Goal: Task Accomplishment & Management: Manage account settings

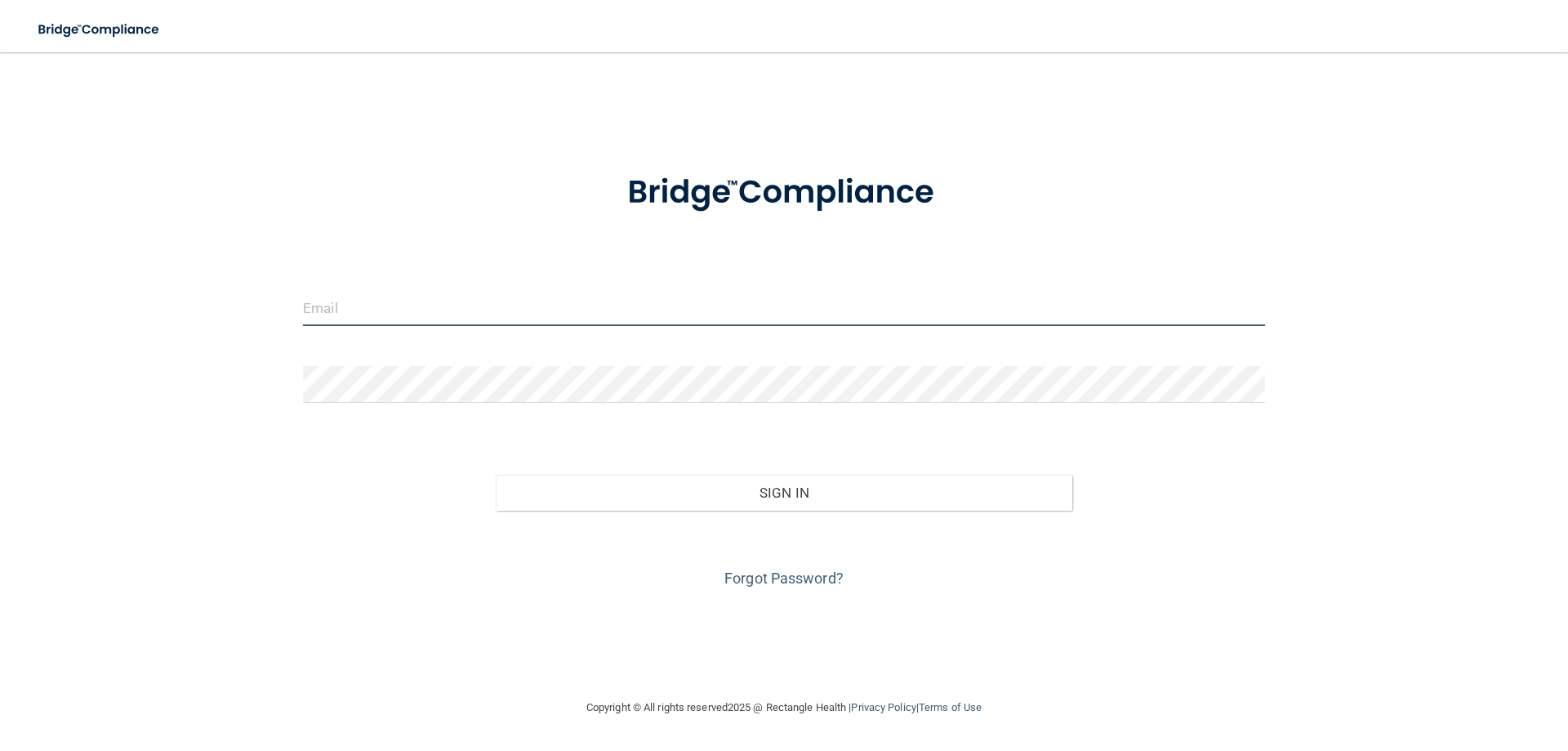
click at [560, 293] on input "email" at bounding box center [784, 307] width 962 height 37
click at [337, 316] on input "email" at bounding box center [784, 307] width 962 height 37
paste input "[EMAIL_ADDRESS][DOMAIN_NAME]"
type input "[EMAIL_ADDRESS][DOMAIN_NAME]"
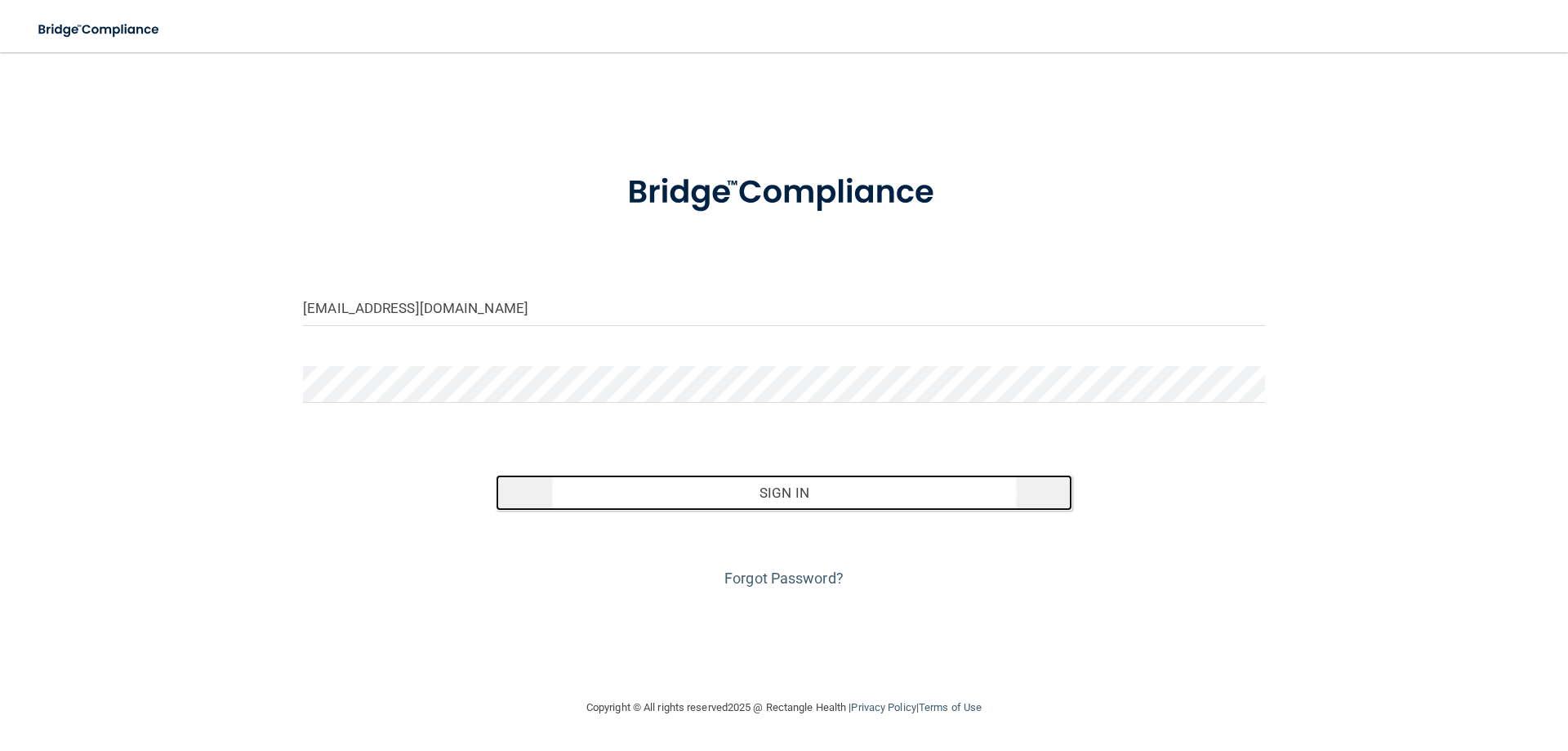
click at [805, 485] on button "Sign In" at bounding box center [785, 492] width 578 height 36
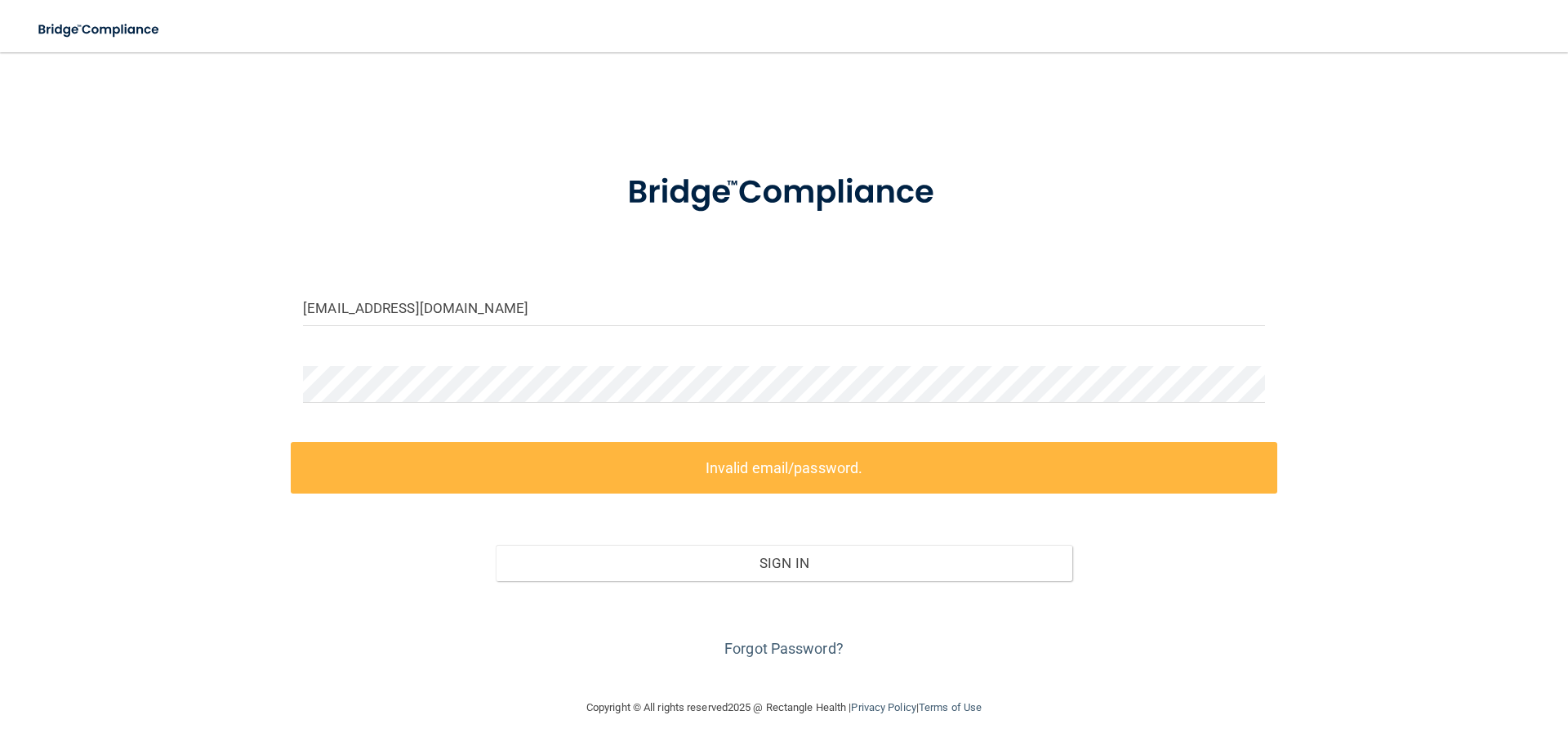
click at [339, 567] on div "Sign In" at bounding box center [784, 547] width 986 height 68
click at [260, 380] on div "scubakaren54@yahoo.com Invalid email/password. You don't have permission to acc…" at bounding box center [783, 375] width 1502 height 612
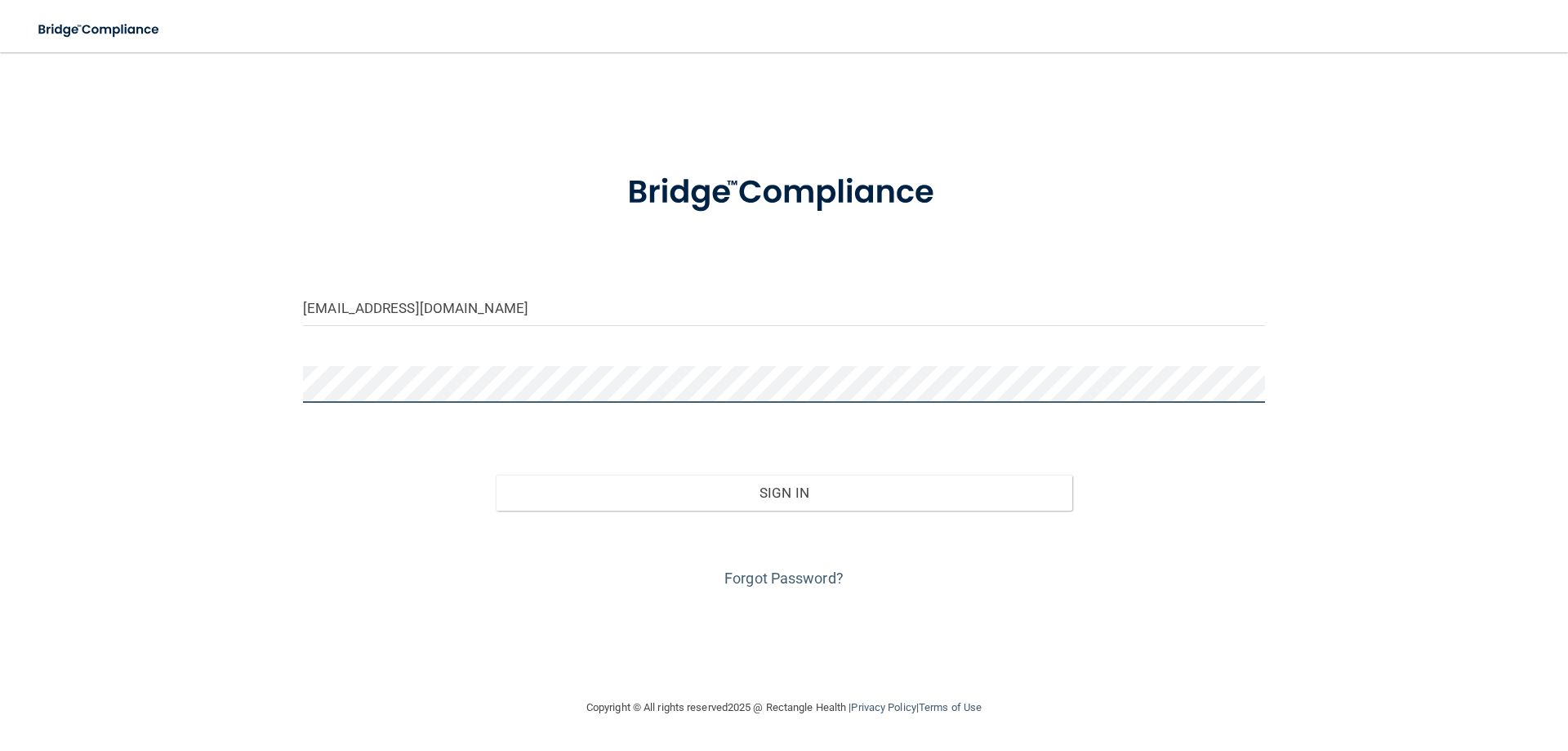
click at [496, 474] on button "Sign In" at bounding box center [785, 492] width 578 height 36
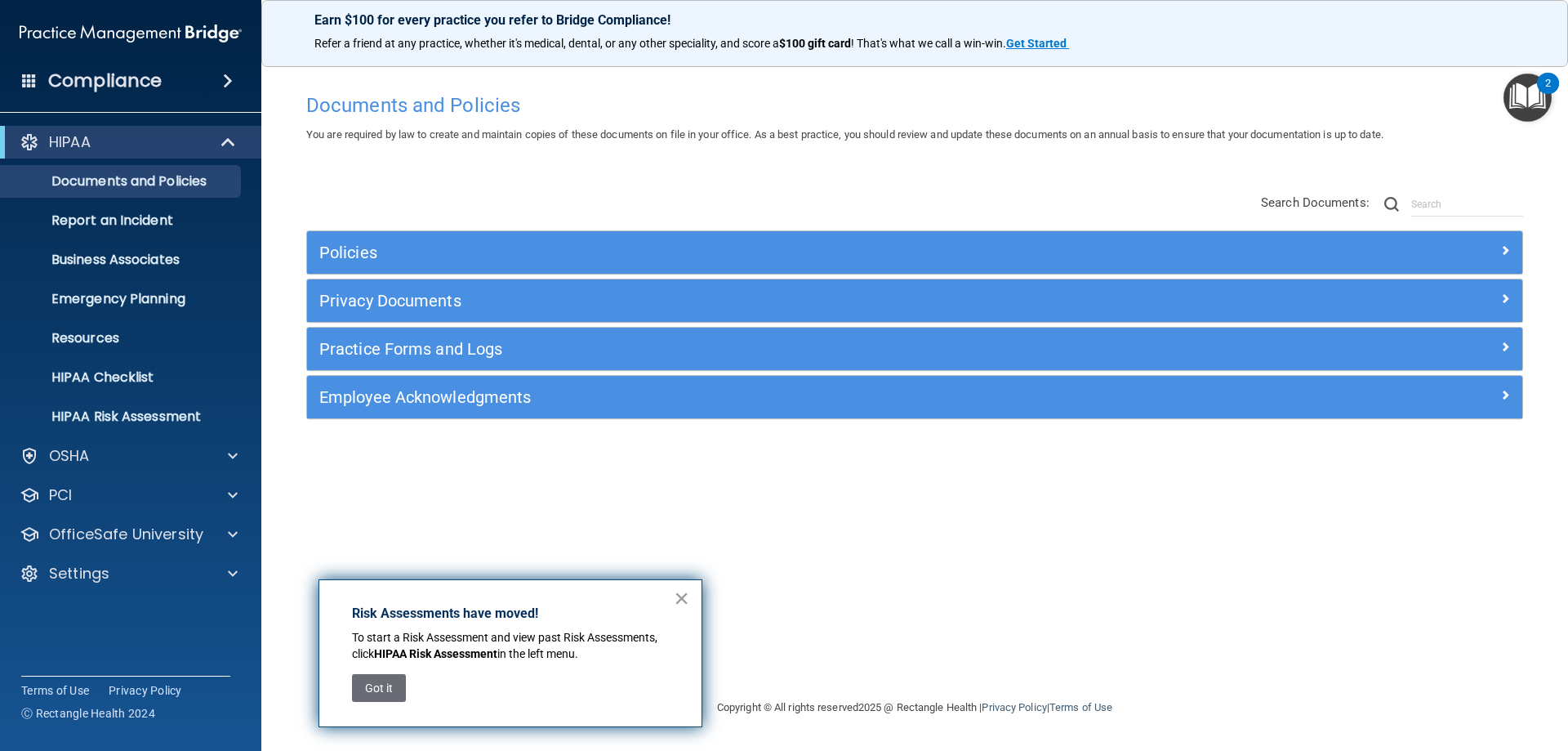
click at [677, 601] on button "×" at bounding box center [681, 597] width 15 height 26
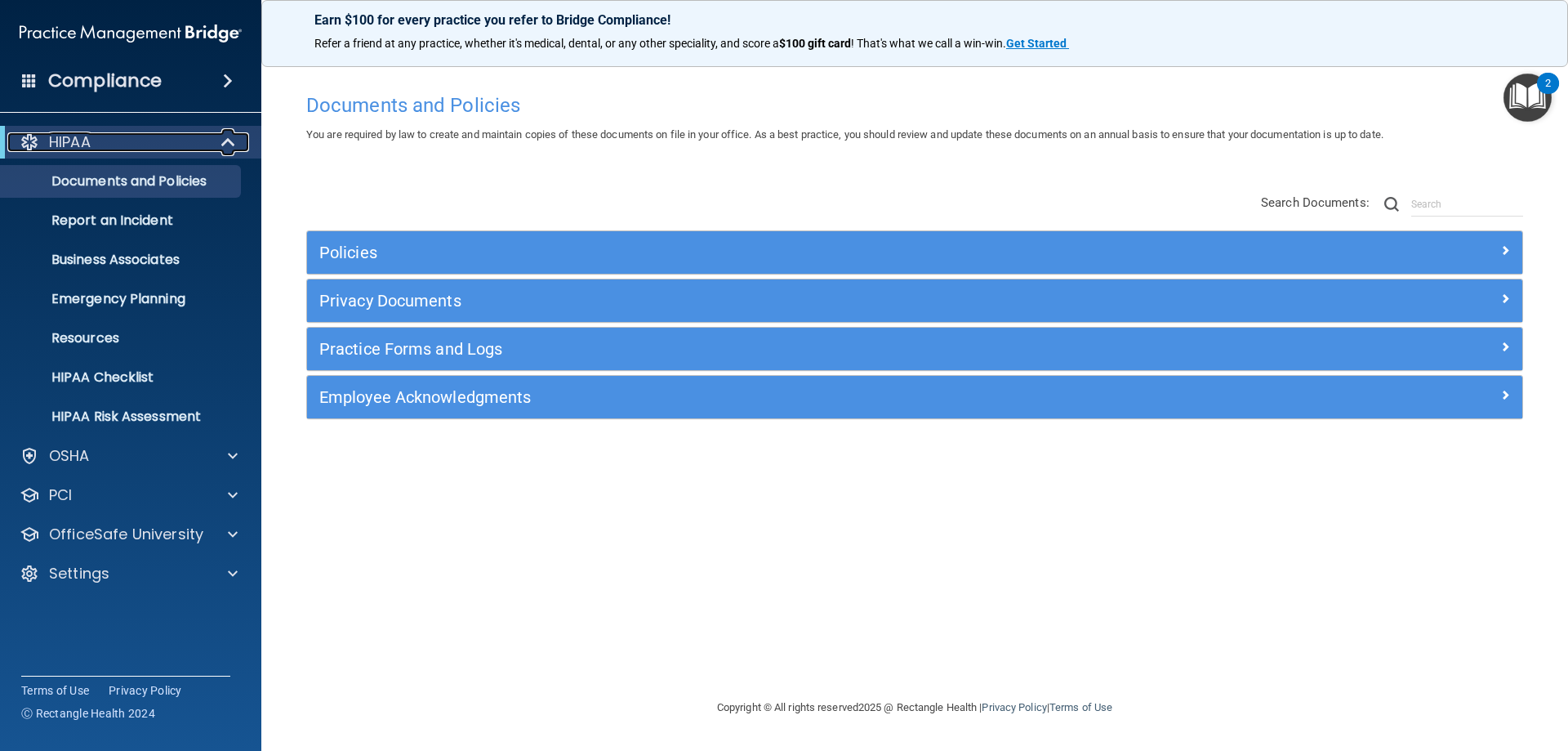
click at [135, 140] on div "HIPAA" at bounding box center [108, 142] width 201 height 20
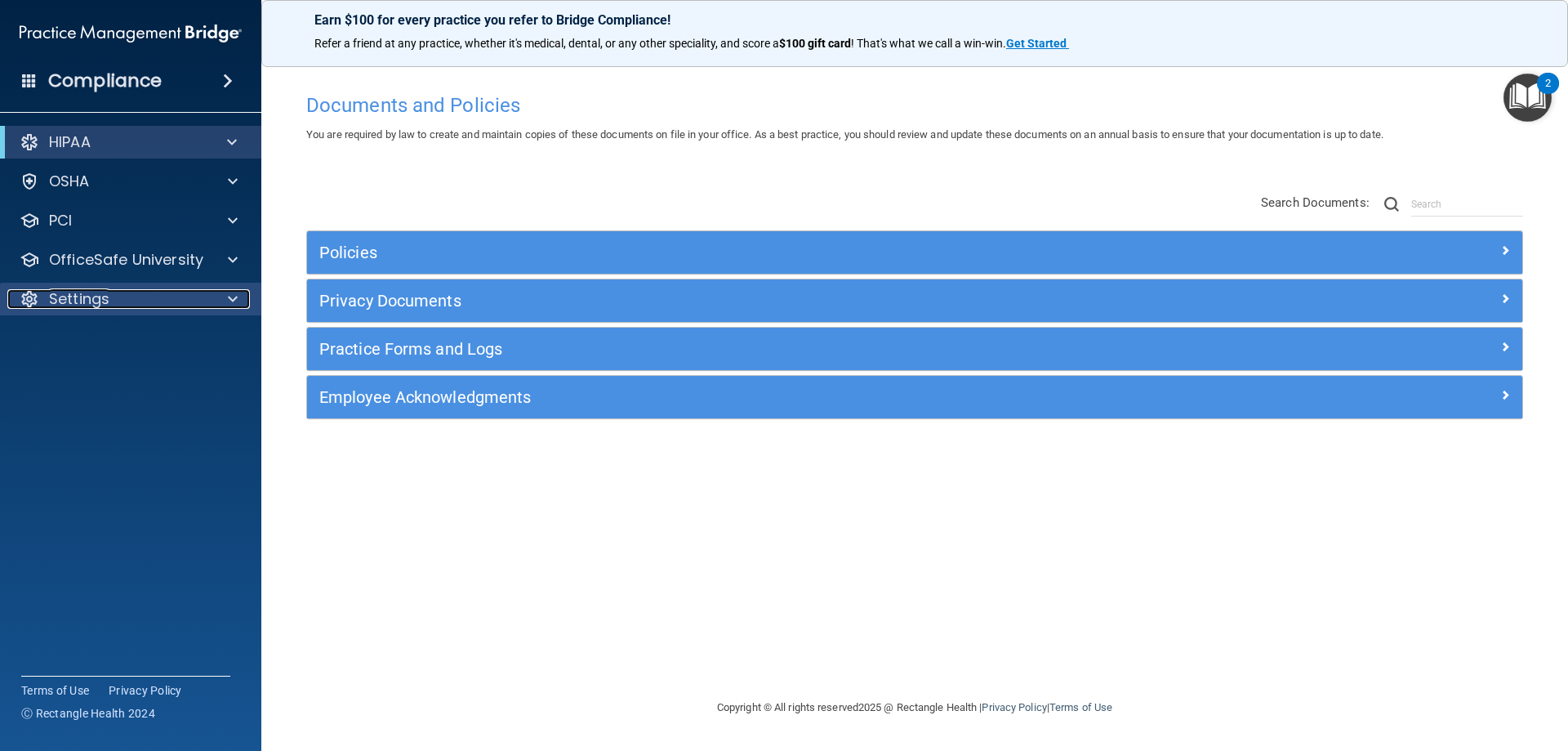
click at [134, 293] on div "Settings" at bounding box center [108, 298] width 202 height 20
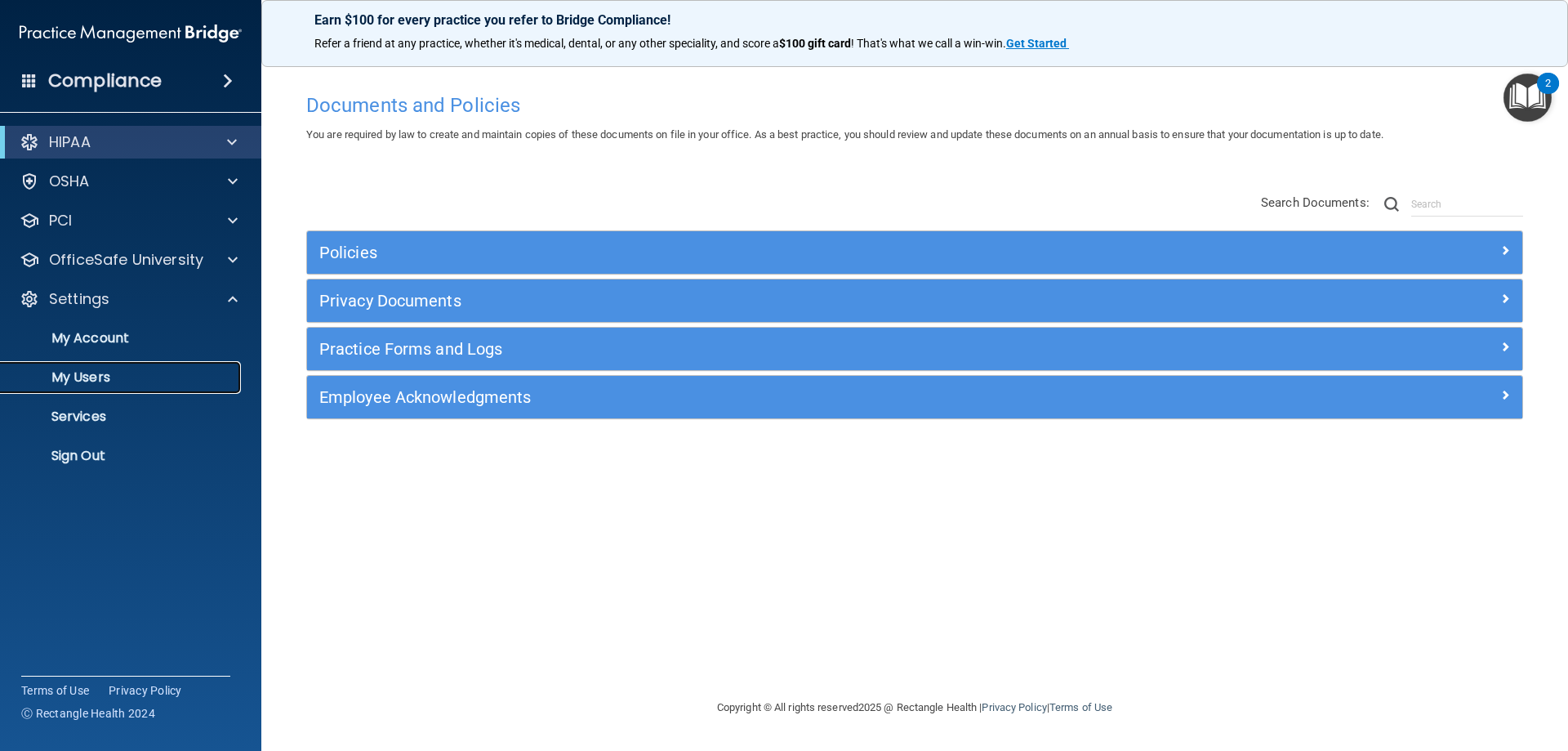
click at [152, 383] on p "My Users" at bounding box center [122, 376] width 223 height 16
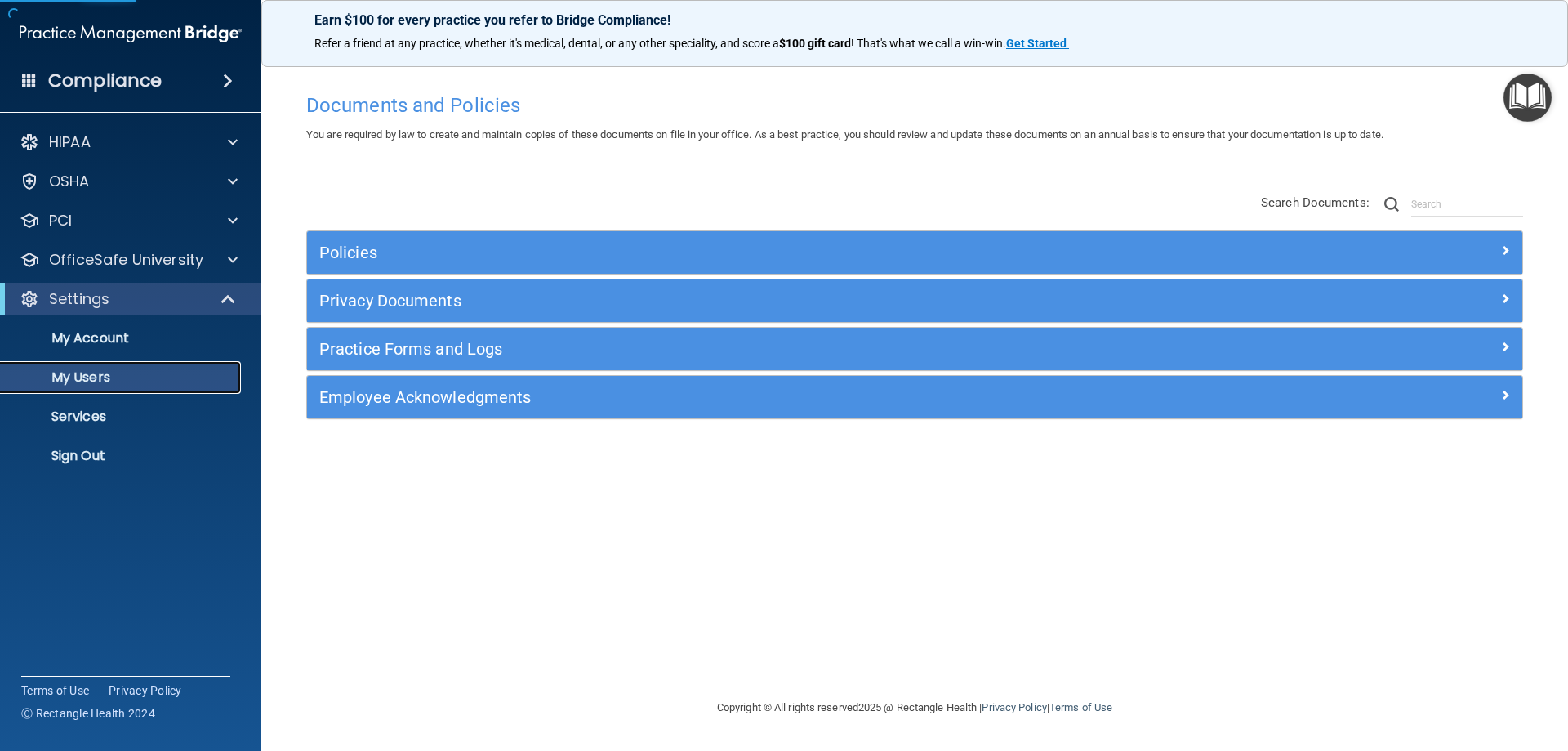
select select "20"
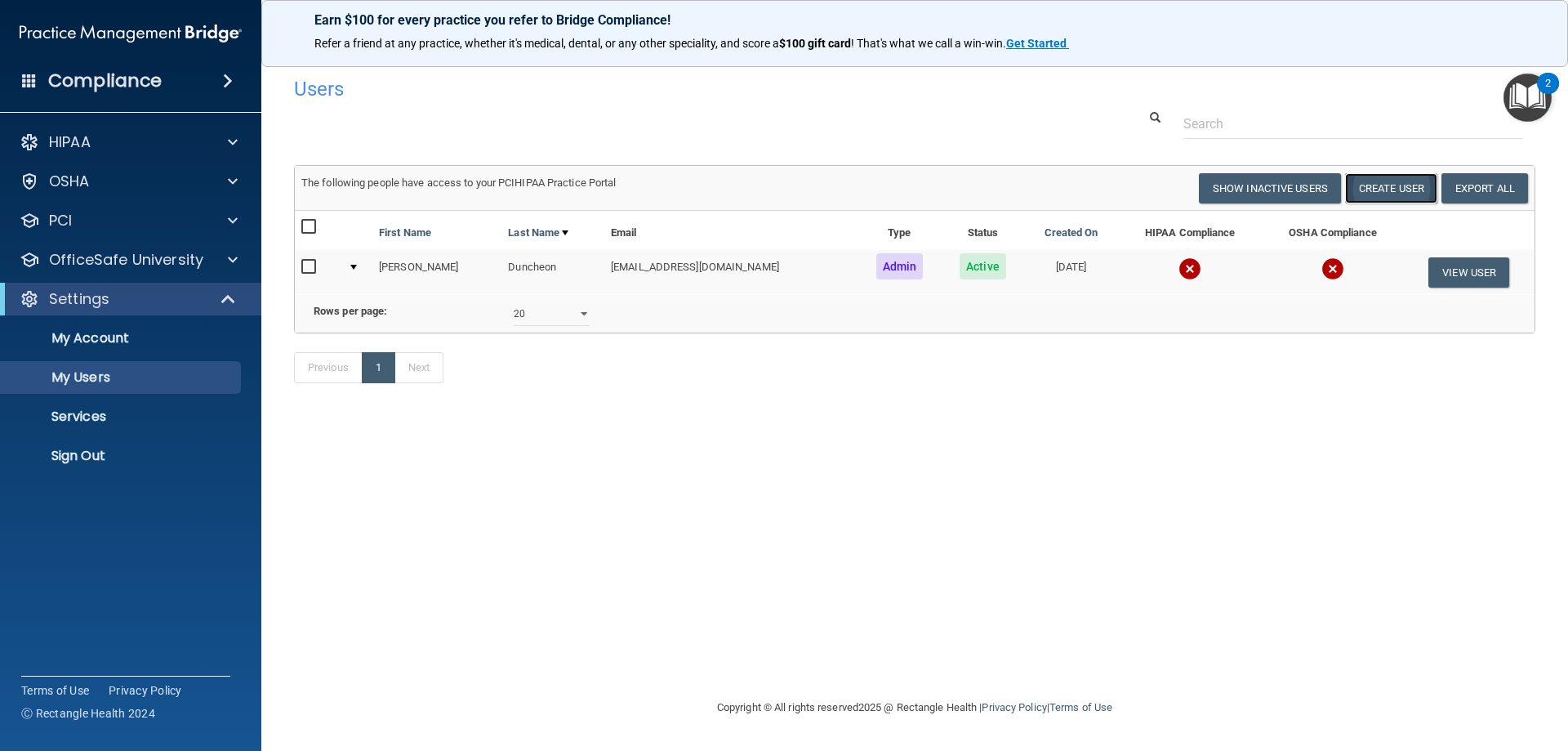
click at [1374, 190] on button "Create User" at bounding box center [1390, 188] width 92 height 30
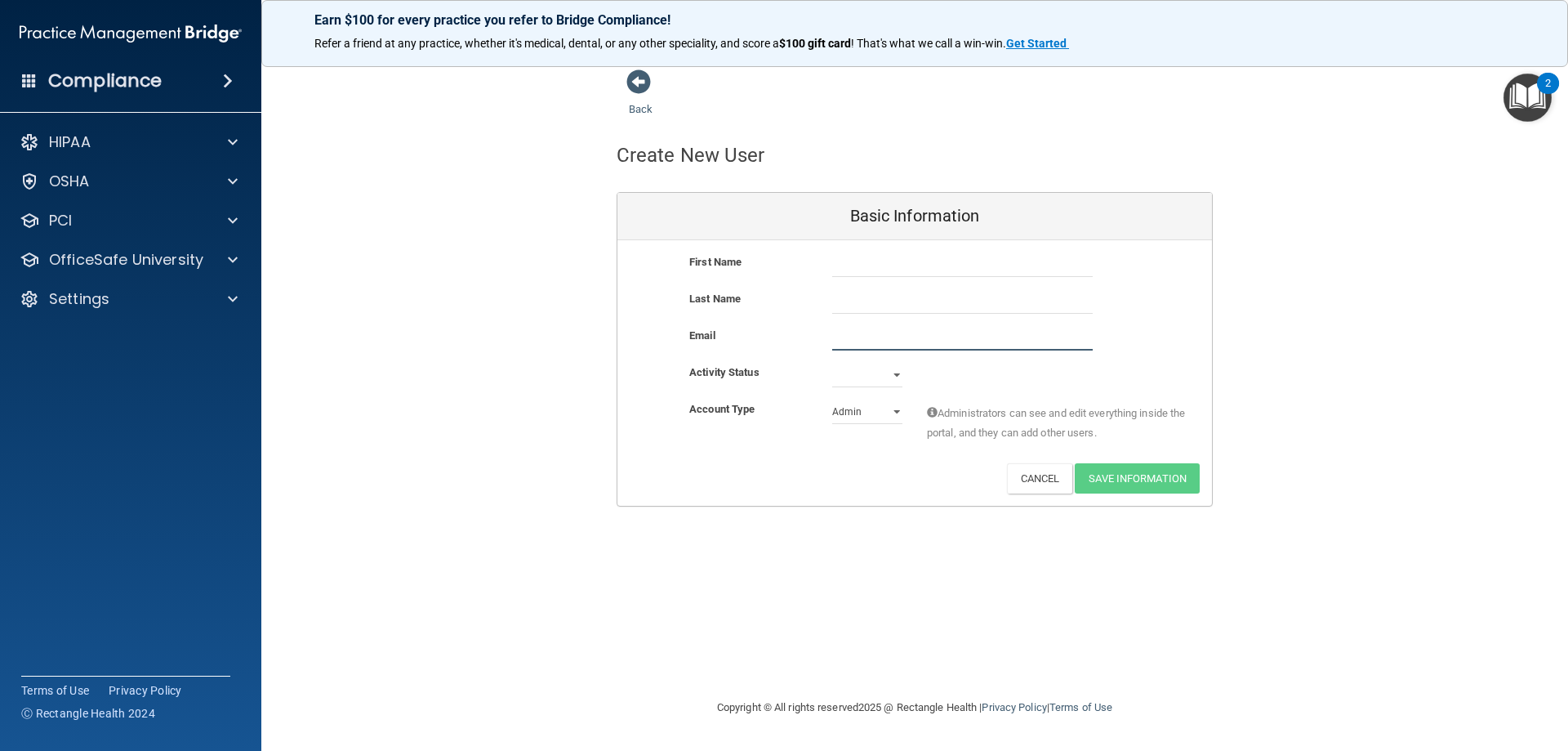
click at [851, 332] on input "email" at bounding box center [963, 338] width 260 height 25
click at [1145, 316] on div "Last Name" at bounding box center [915, 307] width 595 height 37
click at [888, 377] on select "Active Inactive" at bounding box center [868, 376] width 70 height 25
select select "active"
click at [832, 363] on select "Active Inactive" at bounding box center [868, 376] width 70 height 25
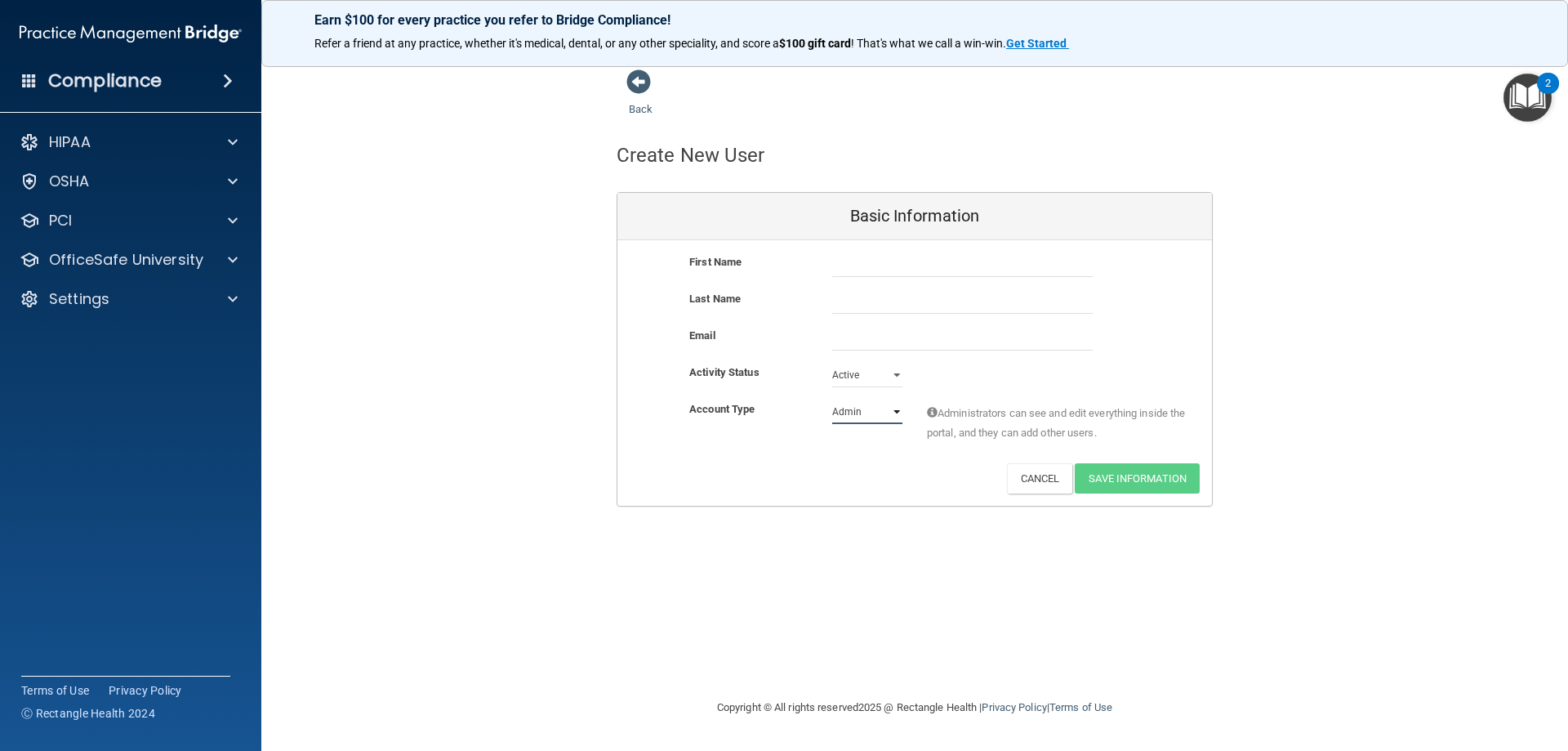
click at [871, 407] on select "Admin Member" at bounding box center [868, 412] width 70 height 25
click at [759, 463] on div "Deactivate Reset Password Edit Cancel Save Information" at bounding box center [915, 478] width 595 height 30
click at [1057, 479] on button "Cancel" at bounding box center [1041, 478] width 67 height 30
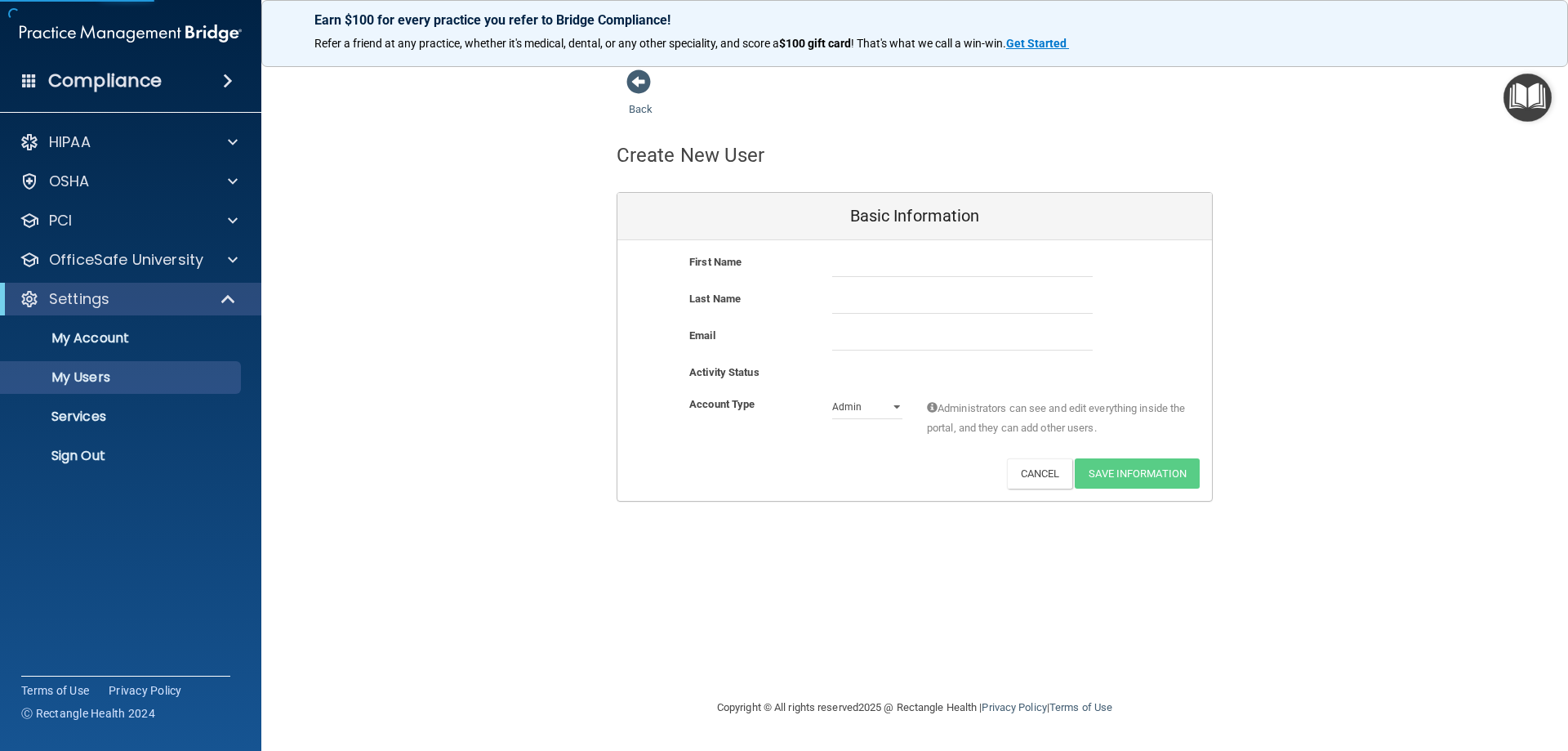
select select "20"
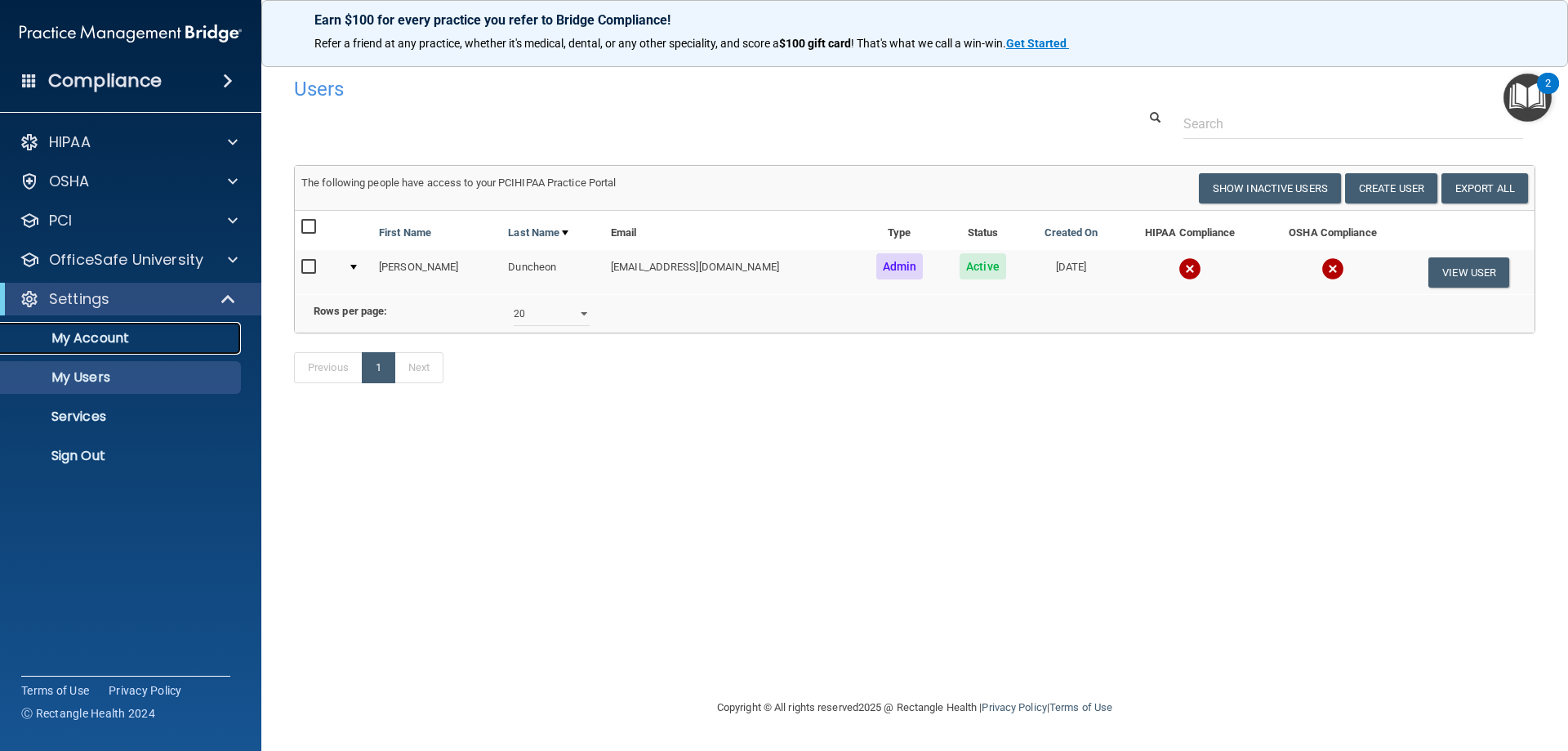
click at [157, 322] on link "My Account" at bounding box center [112, 338] width 258 height 32
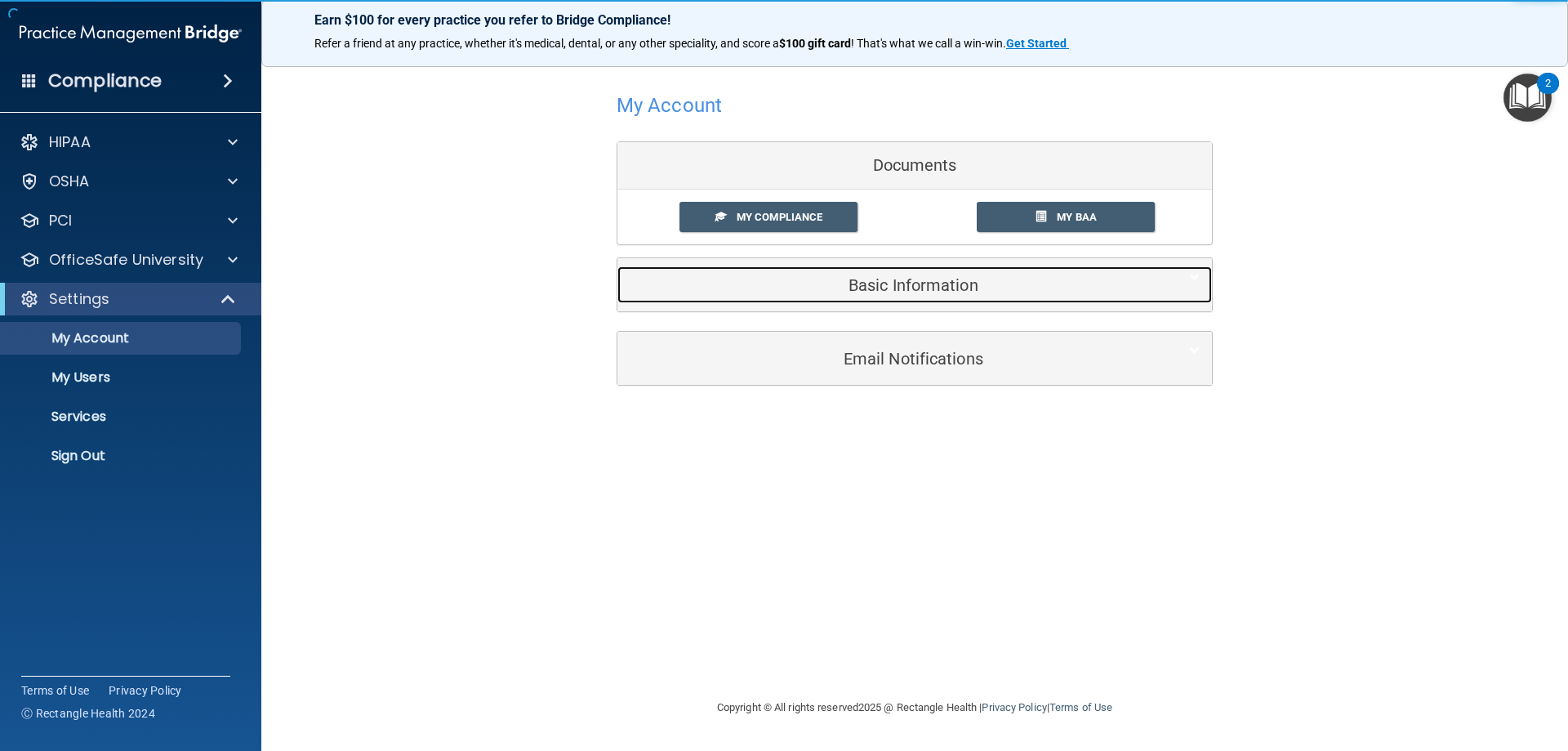
click at [944, 271] on div "Basic Information" at bounding box center [889, 284] width 545 height 37
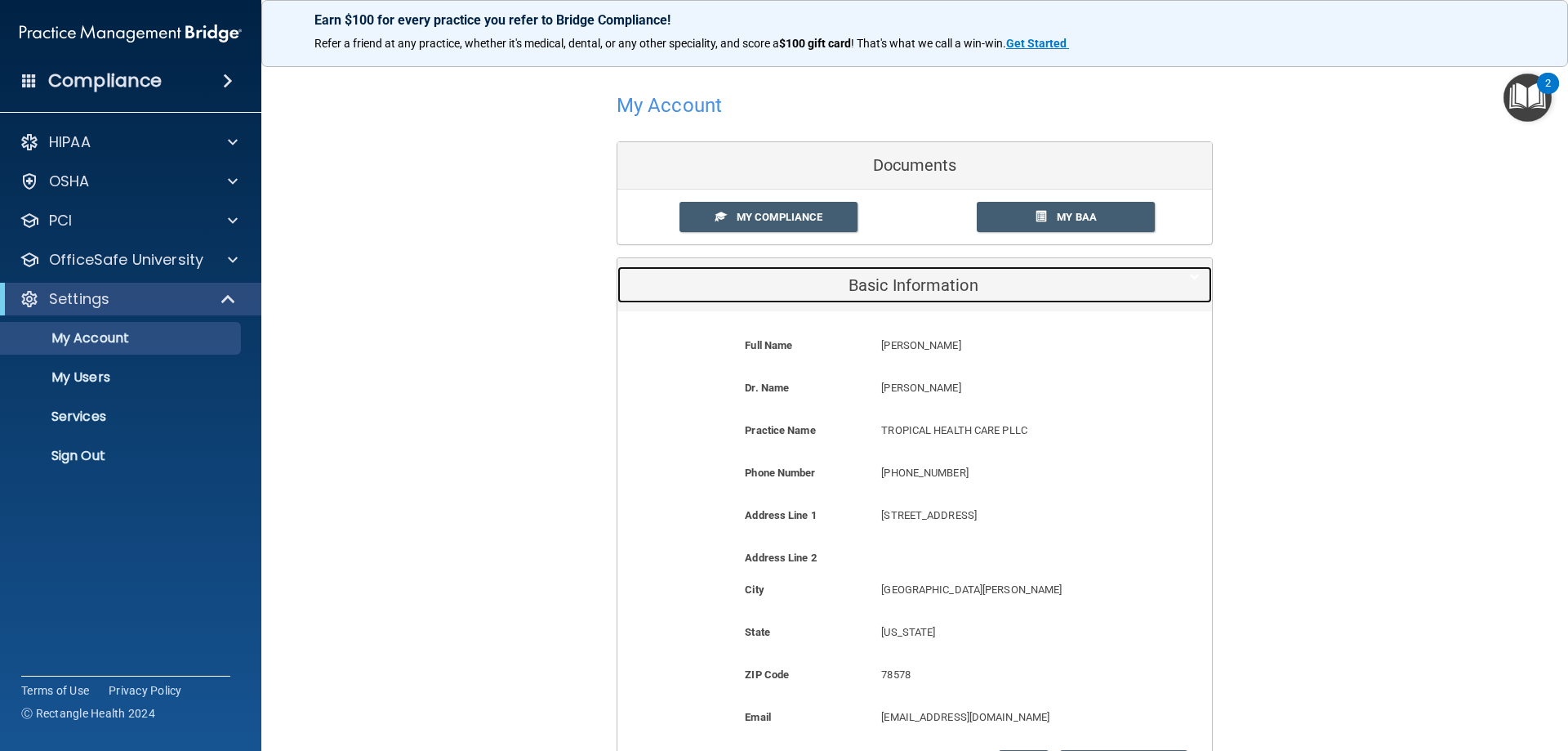
scroll to position [82, 0]
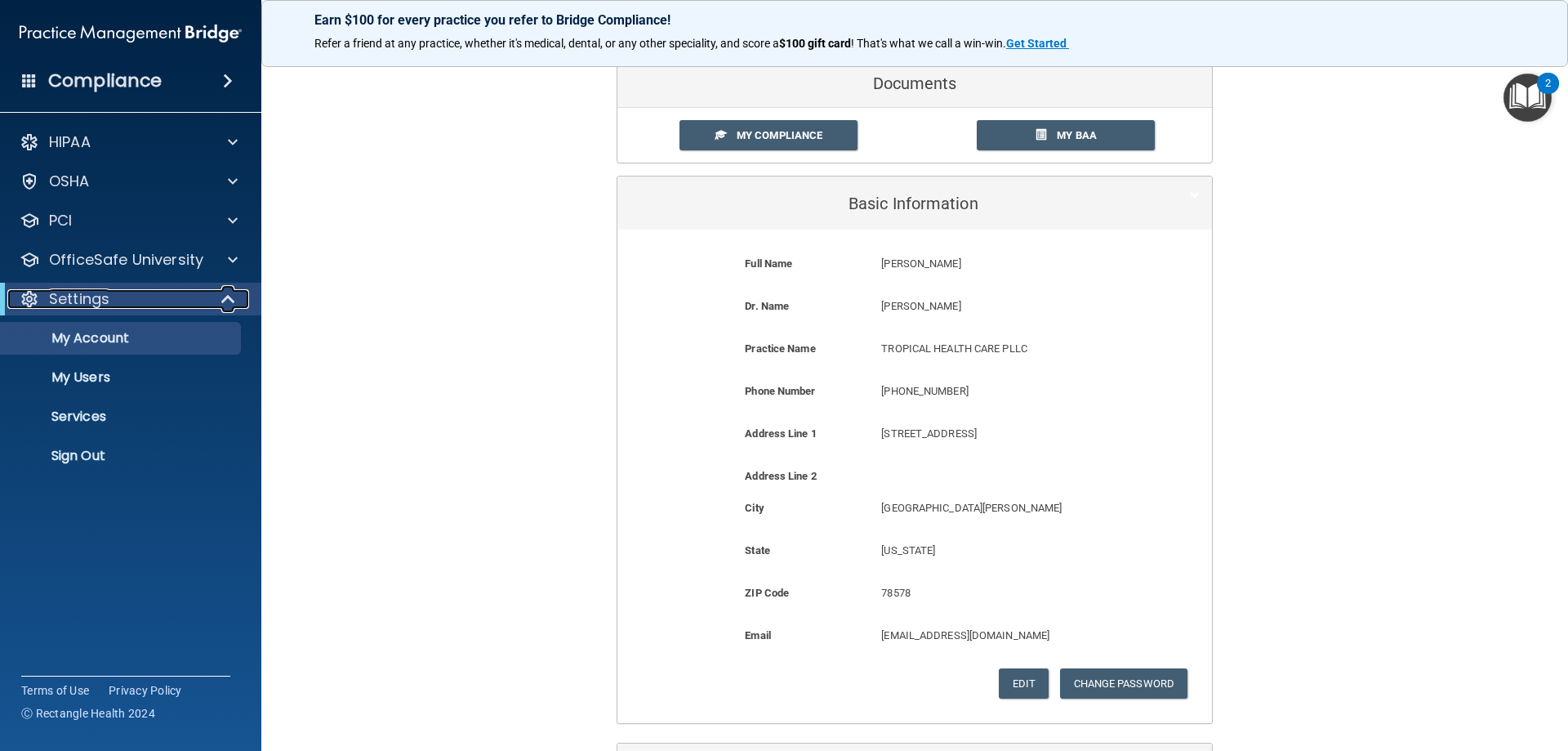
click at [167, 295] on div "Settings" at bounding box center [108, 298] width 201 height 20
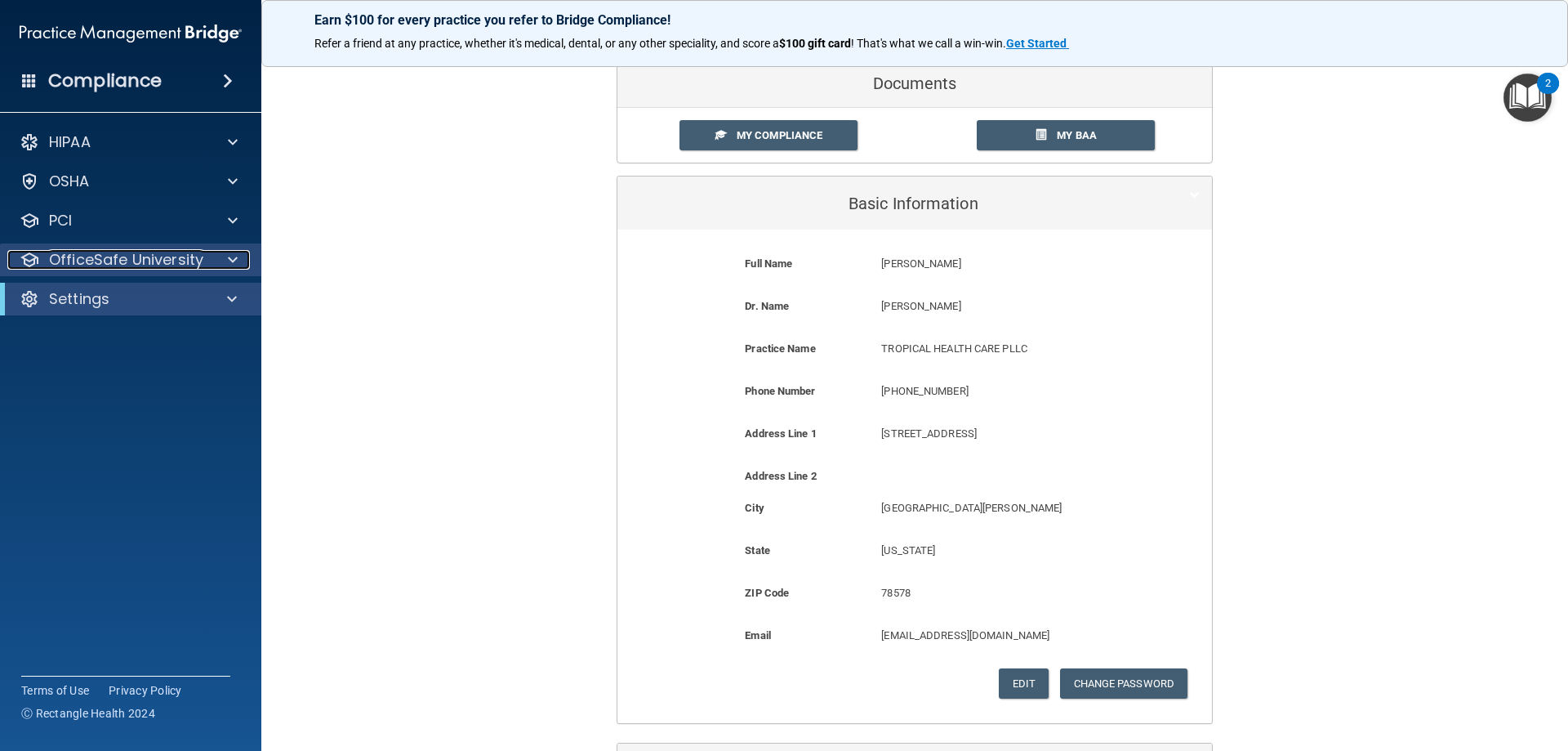
click at [131, 259] on p "OfficeSafe University" at bounding box center [126, 260] width 154 height 20
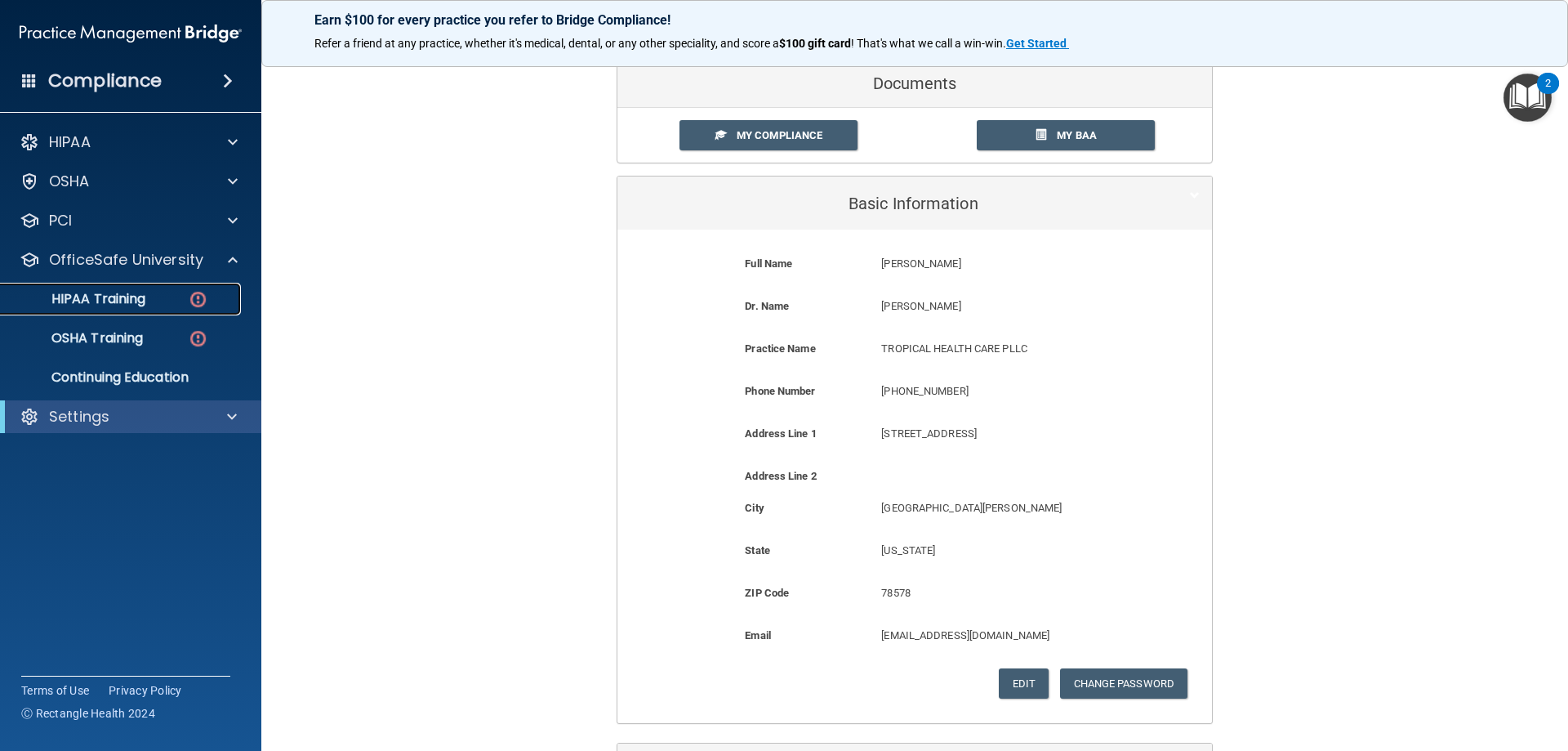
click at [156, 294] on div "HIPAA Training" at bounding box center [122, 298] width 223 height 16
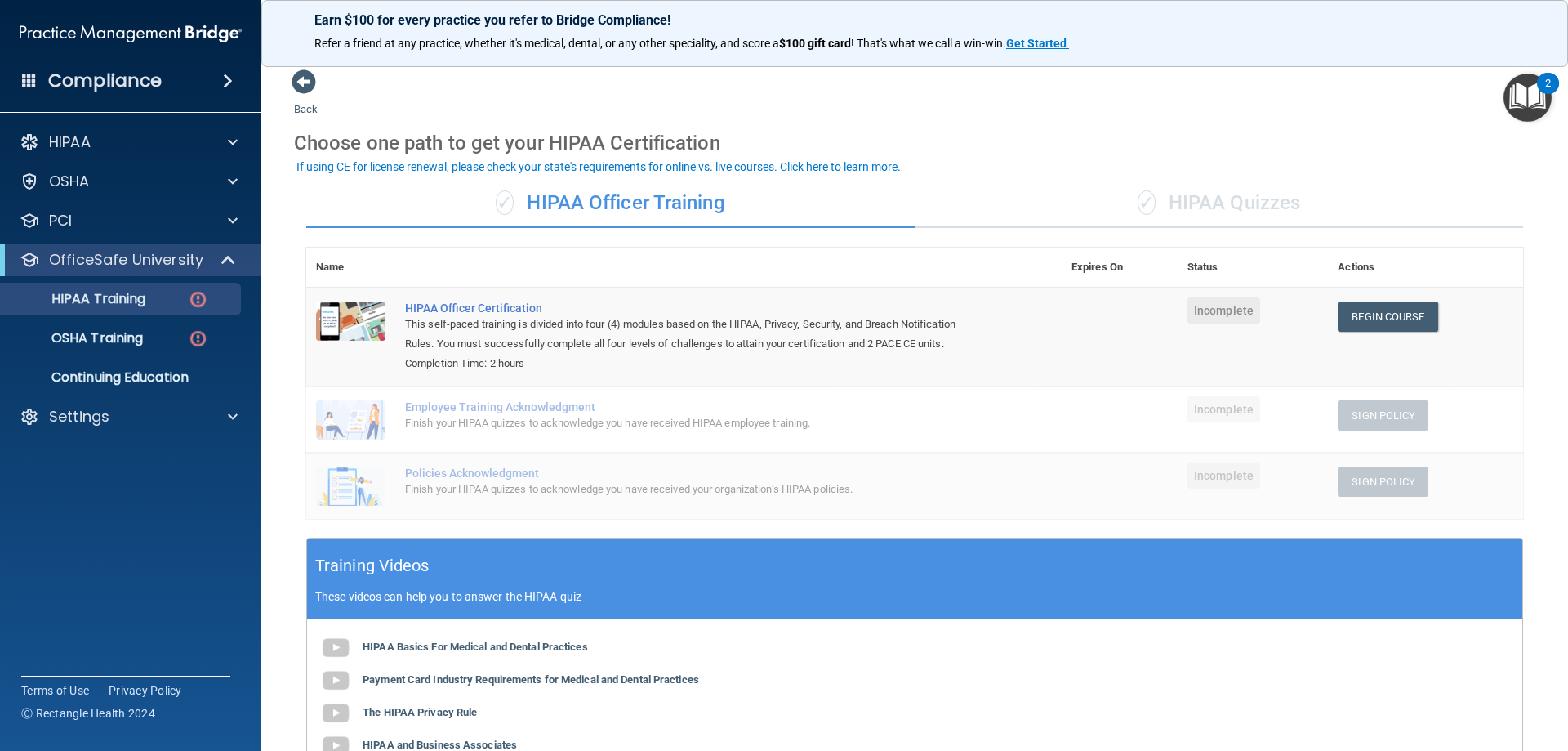
click at [1220, 204] on div "✓ HIPAA Quizzes" at bounding box center [1218, 203] width 608 height 49
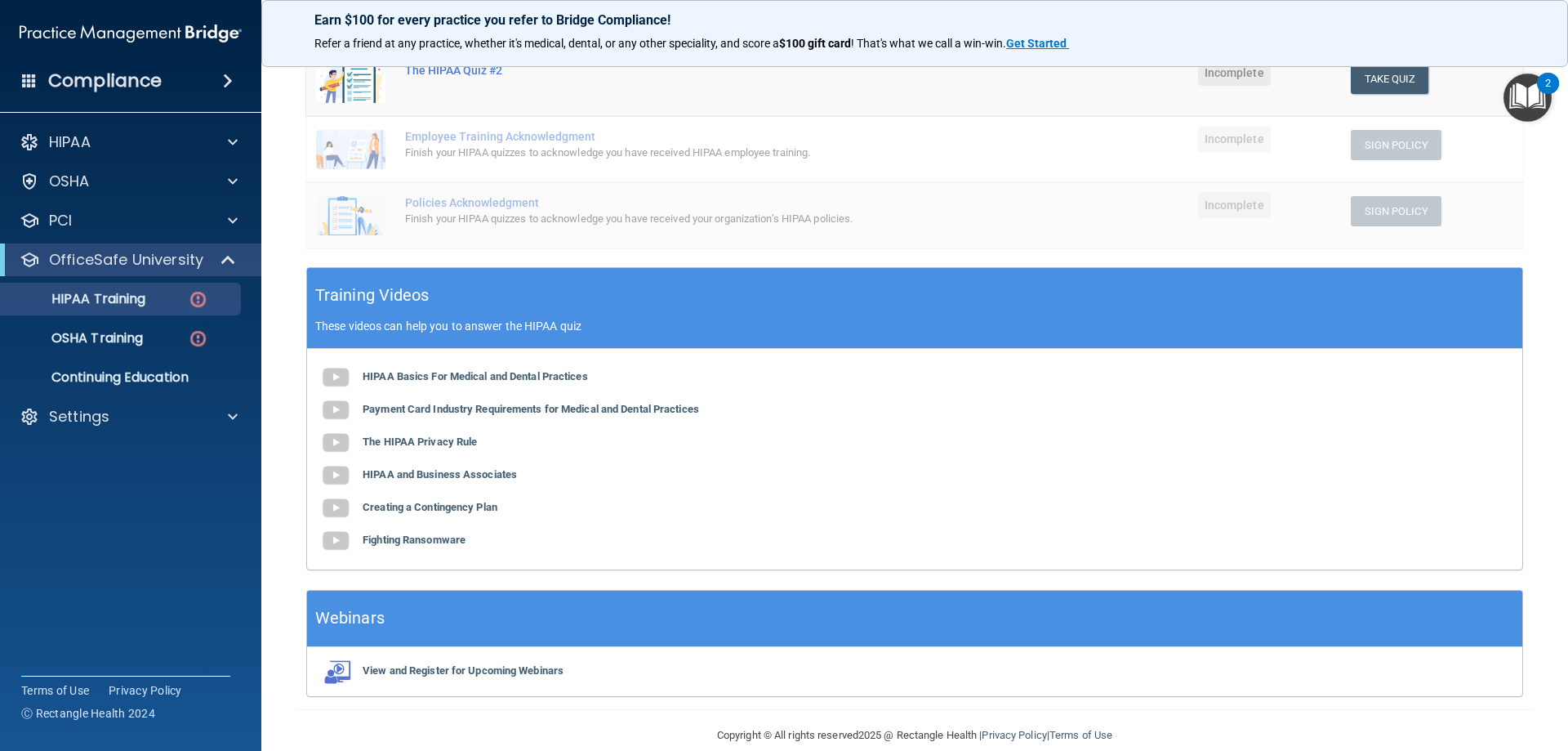
scroll to position [394, 0]
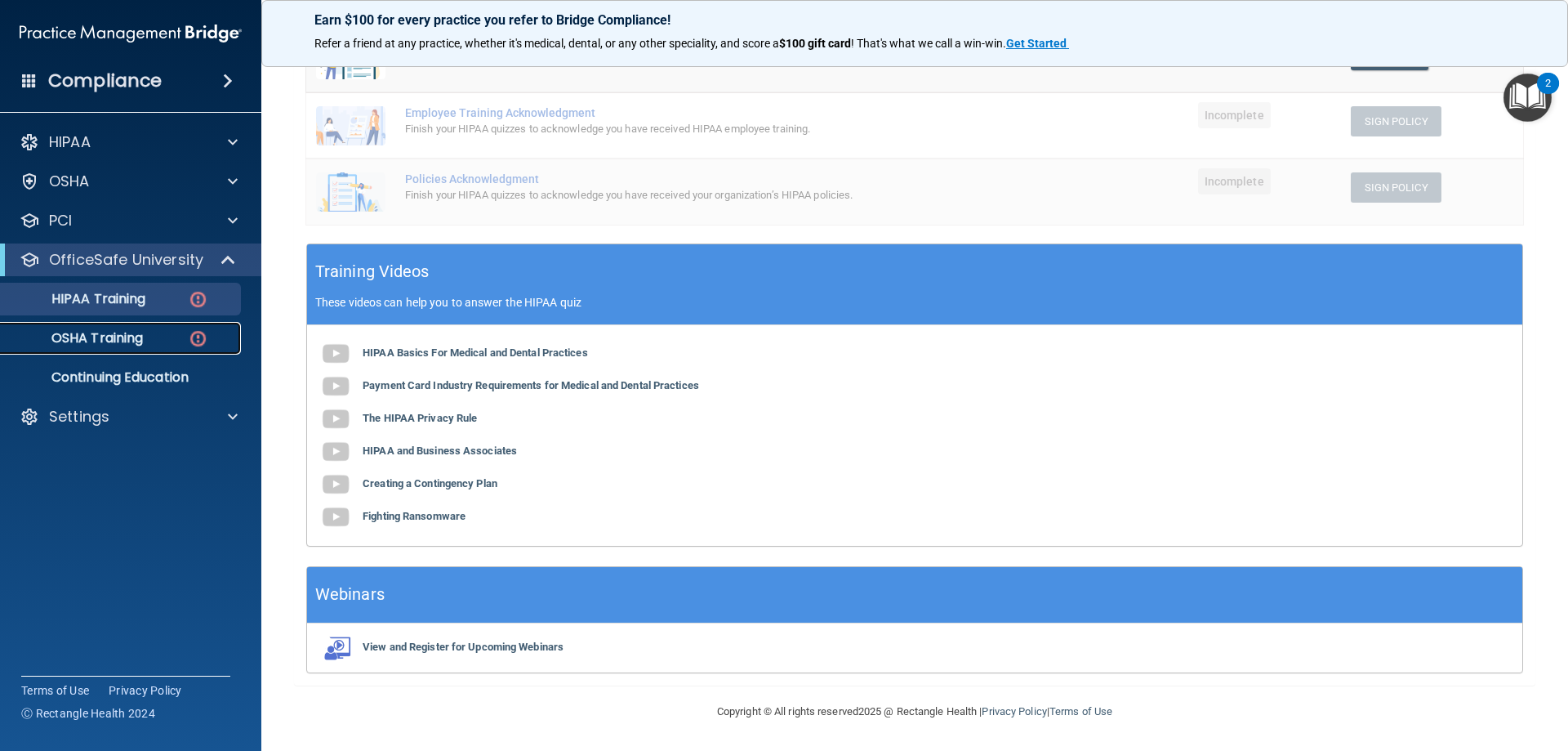
click at [170, 330] on div "OSHA Training" at bounding box center [122, 337] width 223 height 16
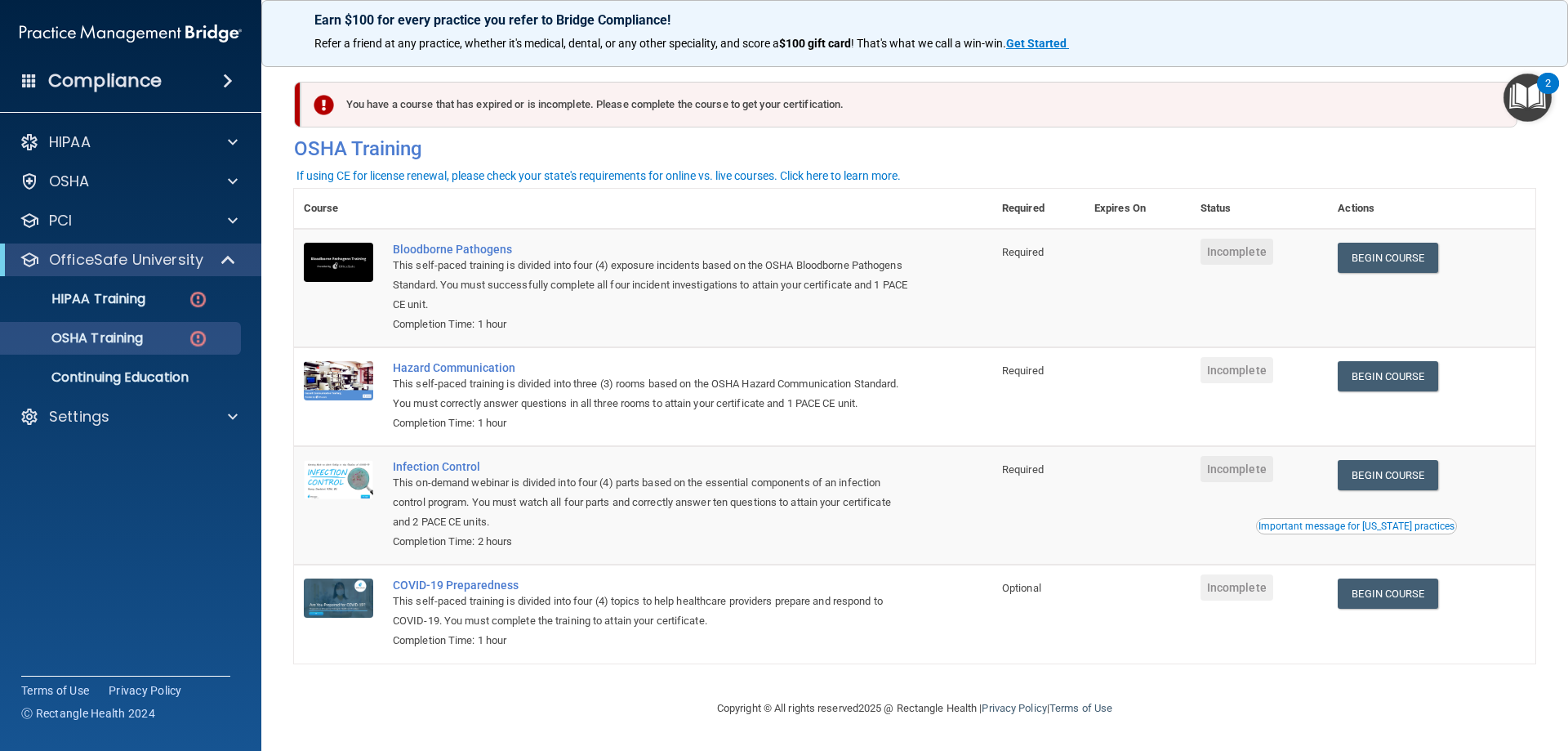
click at [1010, 255] on span "Required" at bounding box center [1023, 252] width 42 height 12
click at [1017, 363] on td "Required" at bounding box center [1038, 396] width 92 height 99
click at [1029, 475] on span "Required" at bounding box center [1023, 469] width 42 height 12
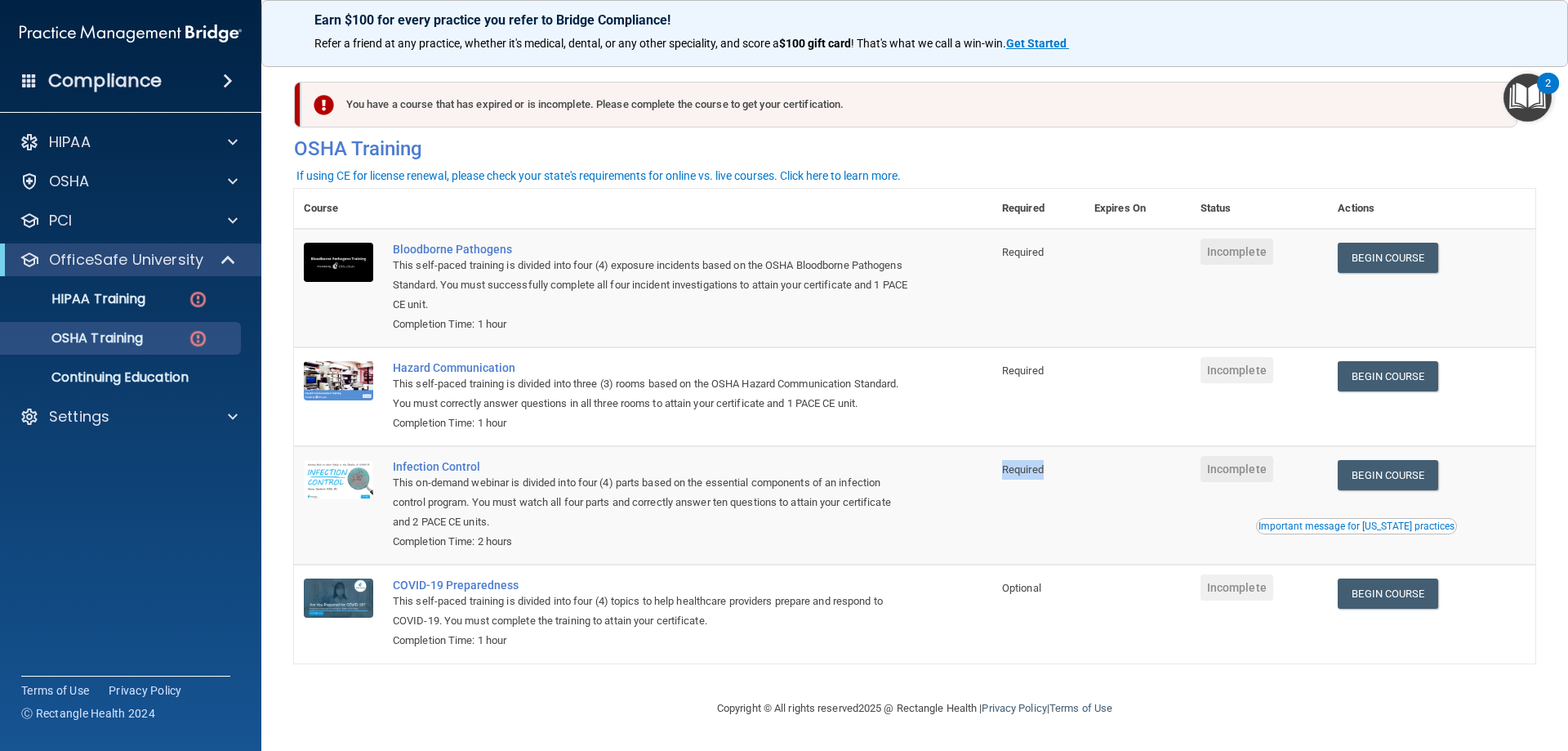
click at [1029, 475] on span "Required" at bounding box center [1023, 469] width 42 height 12
click at [945, 358] on td "Hazard Communication This self-paced training is divided into three (3) rooms b…" at bounding box center [687, 396] width 609 height 99
click at [219, 377] on p "Continuing Education" at bounding box center [122, 376] width 223 height 16
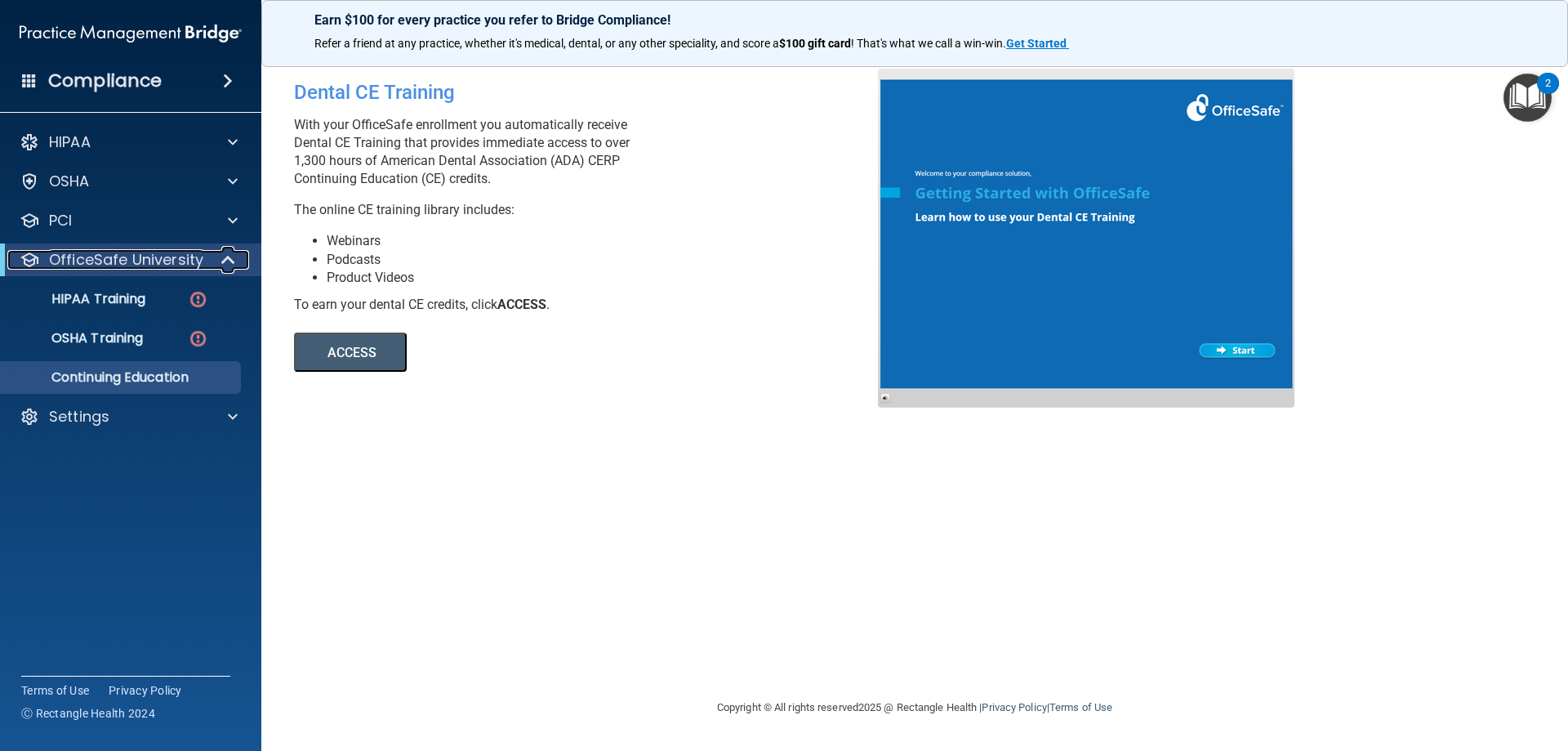
click at [124, 263] on p "OfficeSafe University" at bounding box center [126, 260] width 154 height 20
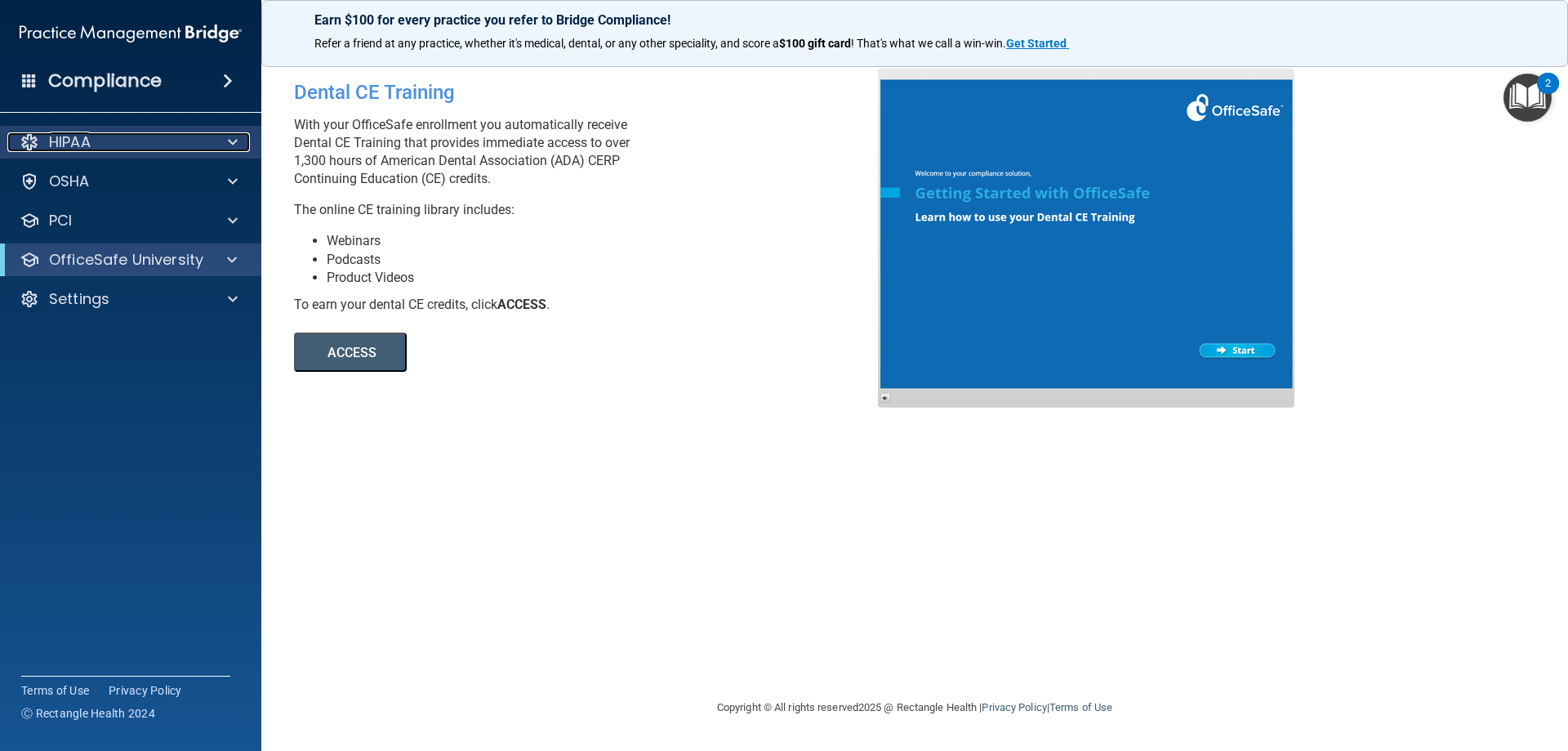
click at [121, 137] on div "HIPAA" at bounding box center [108, 142] width 202 height 20
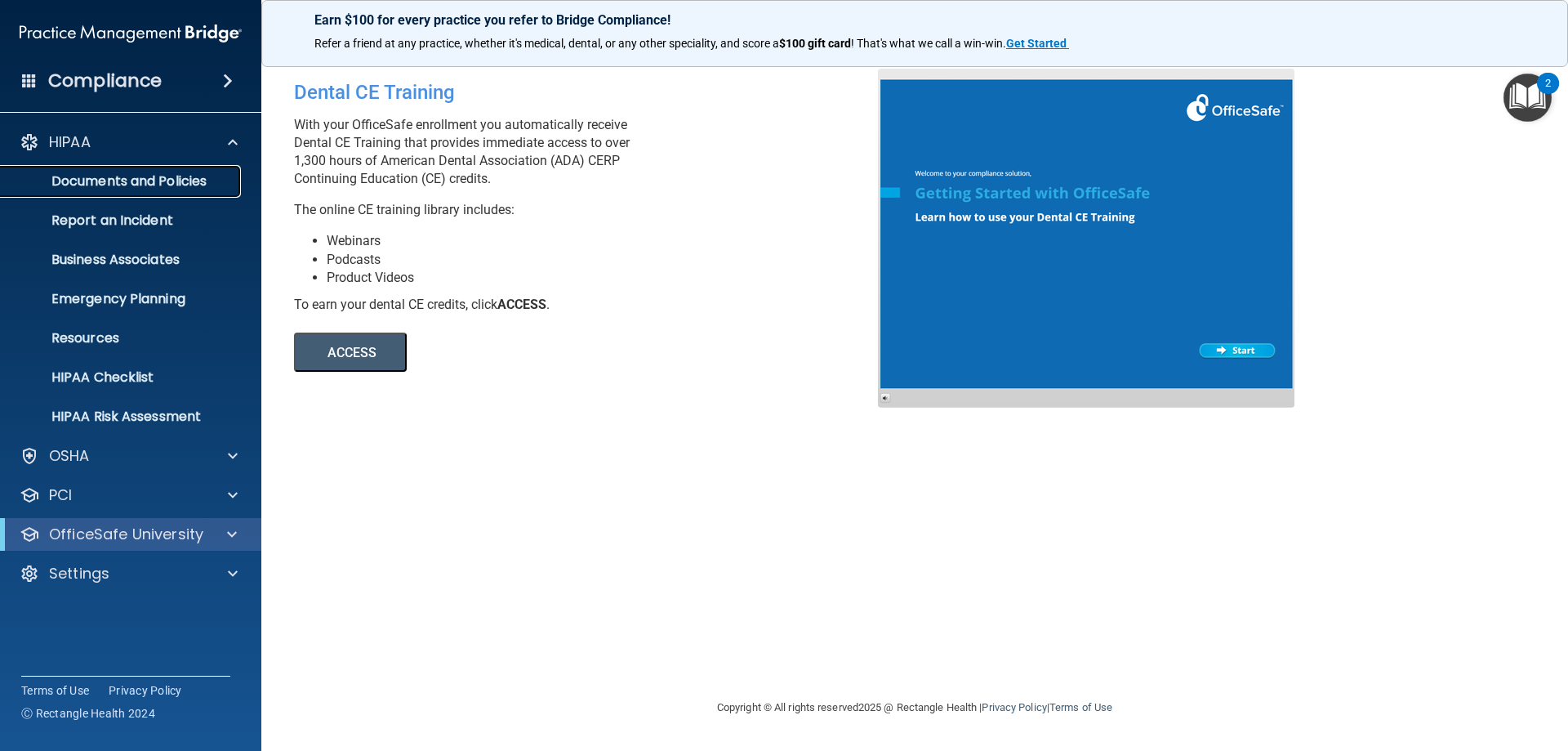
click at [204, 177] on p "Documents and Policies" at bounding box center [122, 181] width 223 height 16
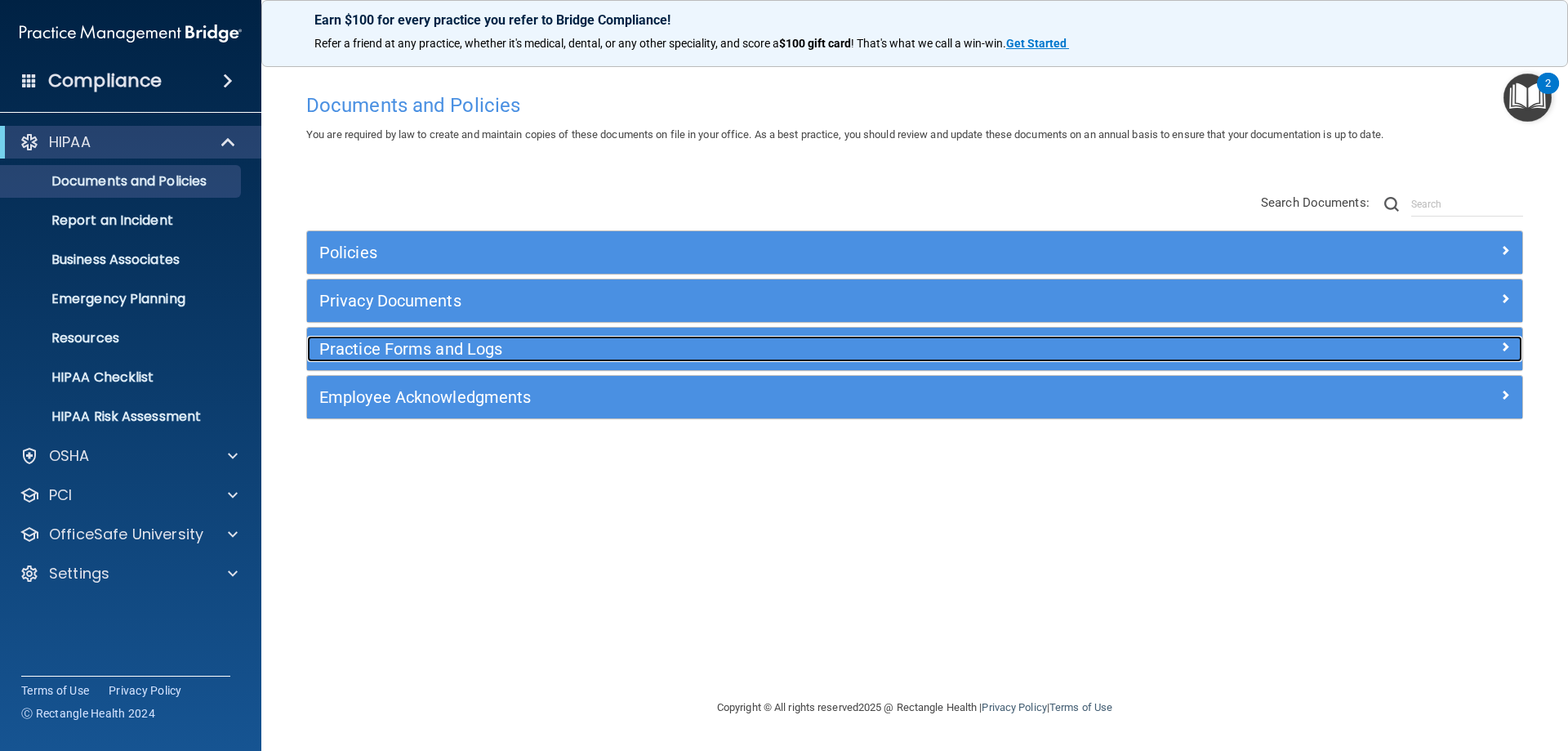
click at [552, 347] on h5 "Practice Forms and Logs" at bounding box center [762, 348] width 887 height 18
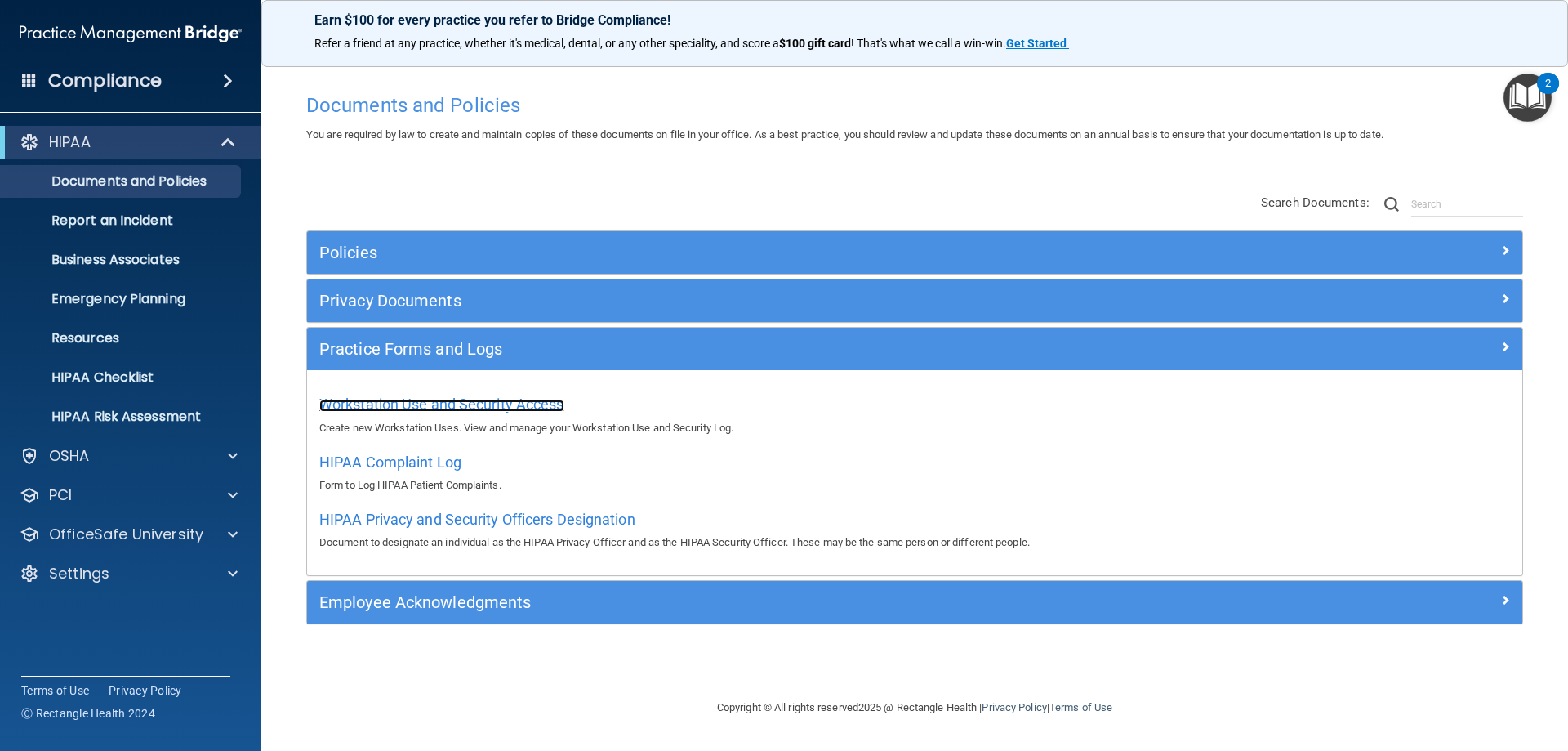
click at [468, 403] on span "Workstation Use and Security Access" at bounding box center [442, 404] width 245 height 17
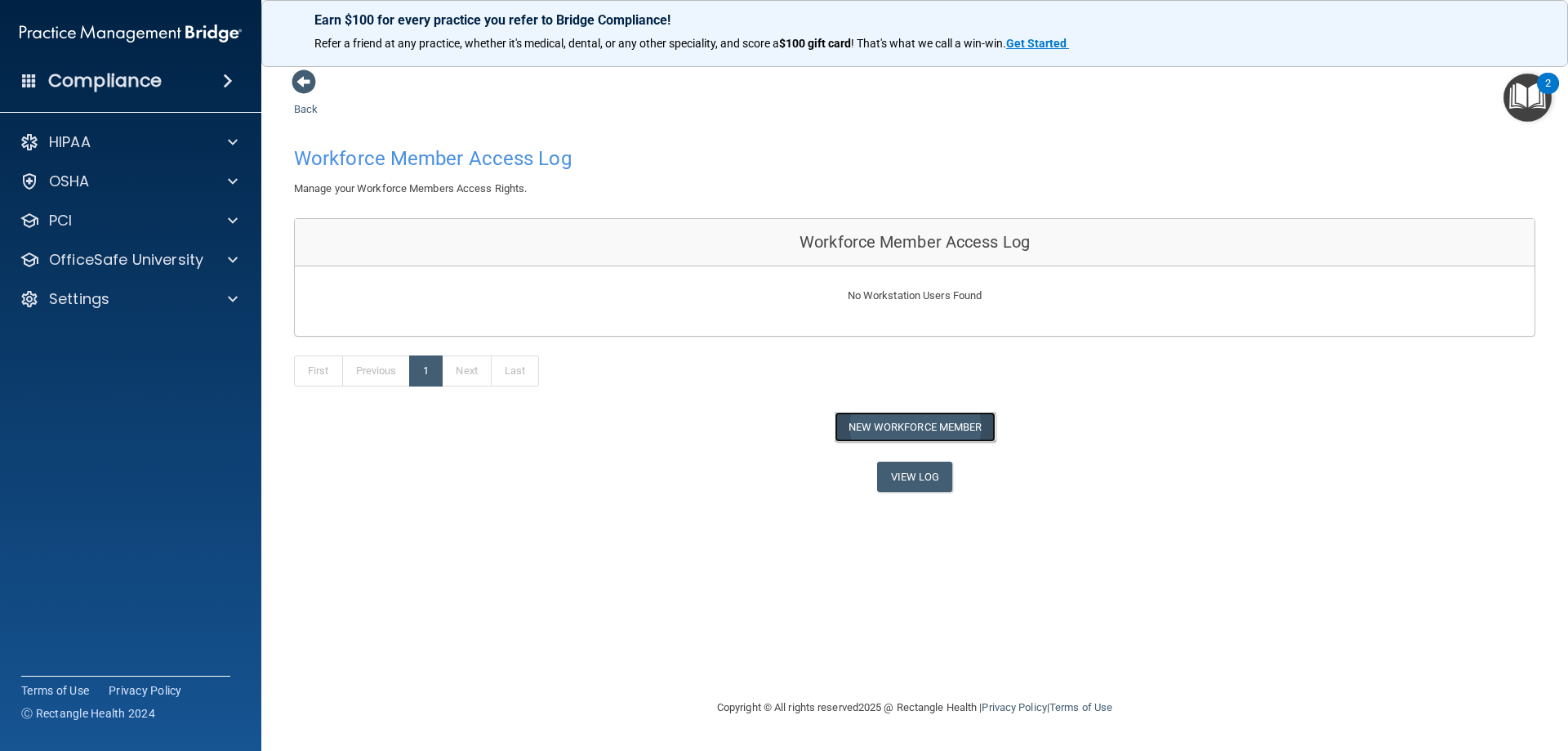
click at [879, 425] on button "New Workforce Member" at bounding box center [914, 427] width 161 height 30
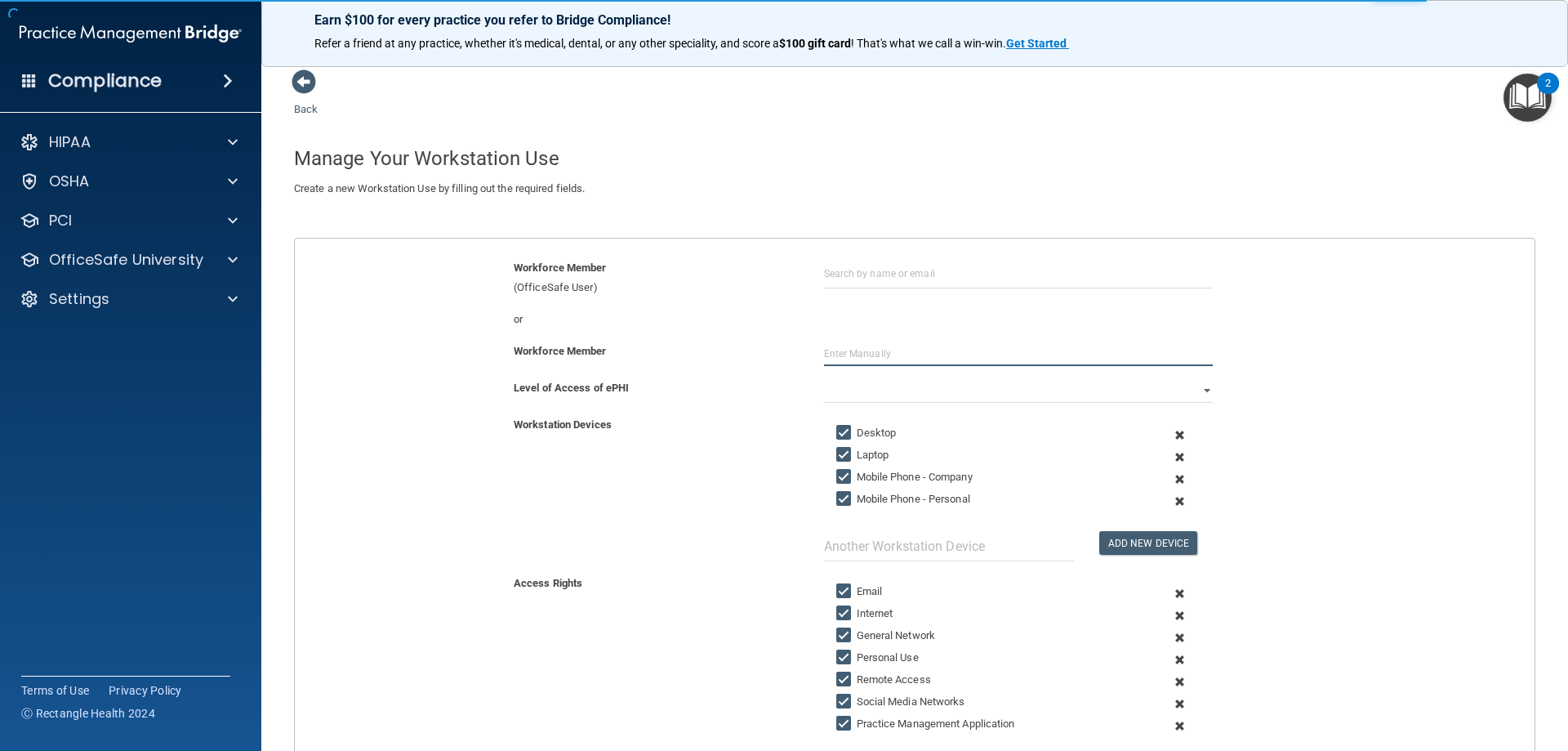
click at [857, 357] on input "text" at bounding box center [1018, 354] width 389 height 25
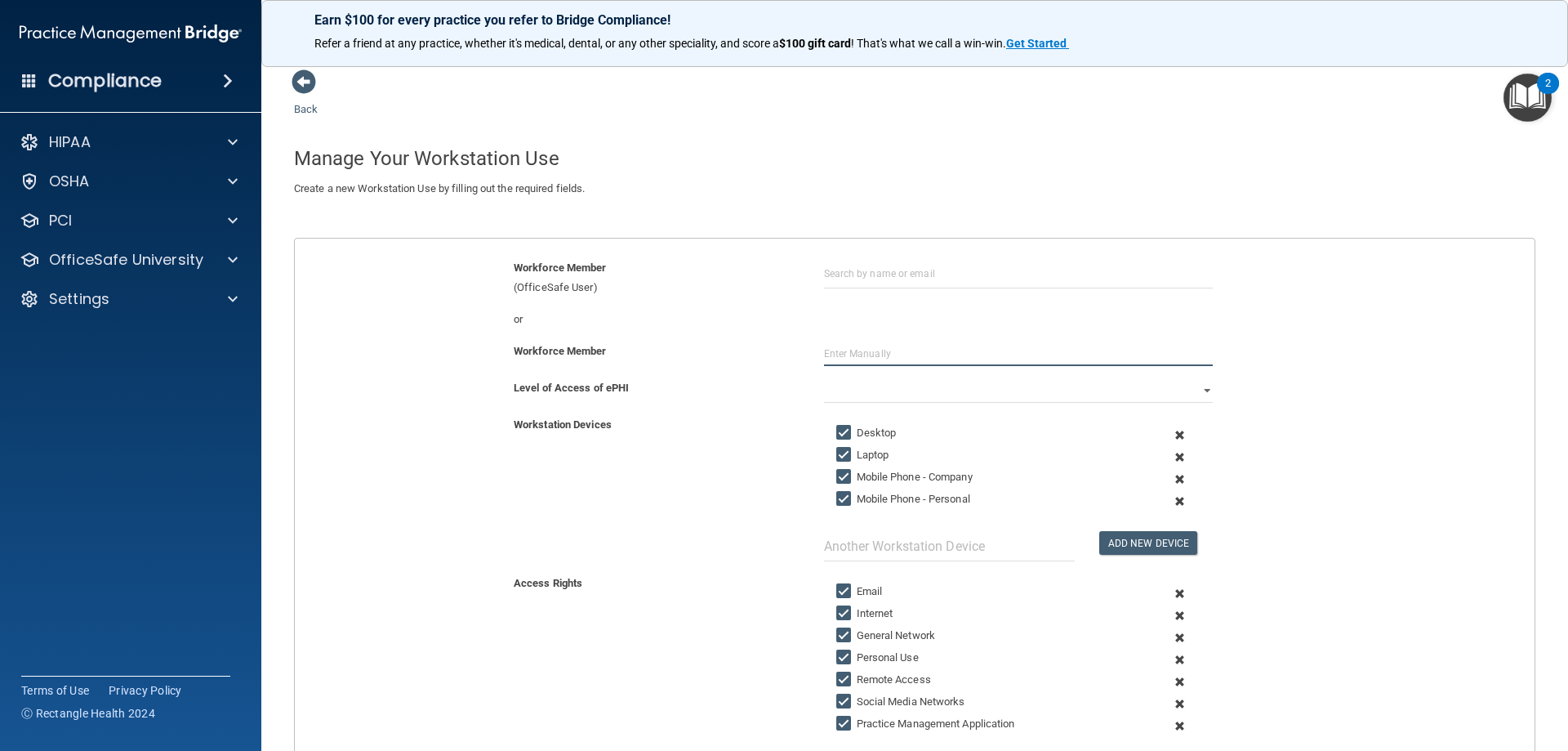
click at [831, 353] on input "text" at bounding box center [1018, 354] width 389 height 25
click at [844, 352] on input "text" at bounding box center [1018, 354] width 389 height 25
type input "[PERSON_NAME]"
click at [705, 353] on div "Workforce Member" at bounding box center [657, 351] width 311 height 20
click at [868, 398] on select "Full Limited None" at bounding box center [1018, 391] width 389 height 25
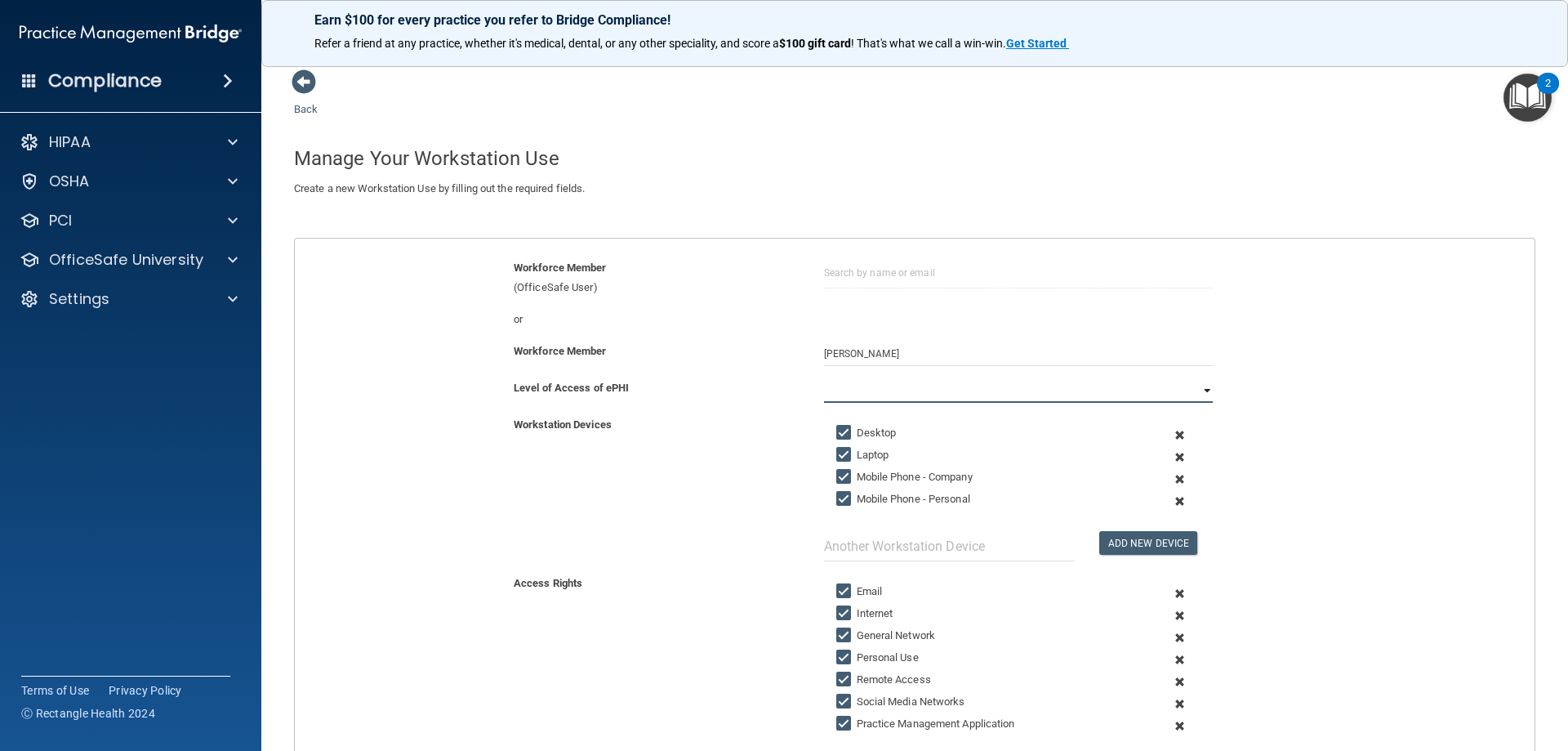
select select "0"
click at [824, 378] on select "Full Limited None" at bounding box center [1018, 391] width 389 height 25
click at [1173, 476] on span at bounding box center [1179, 478] width 40 height 22
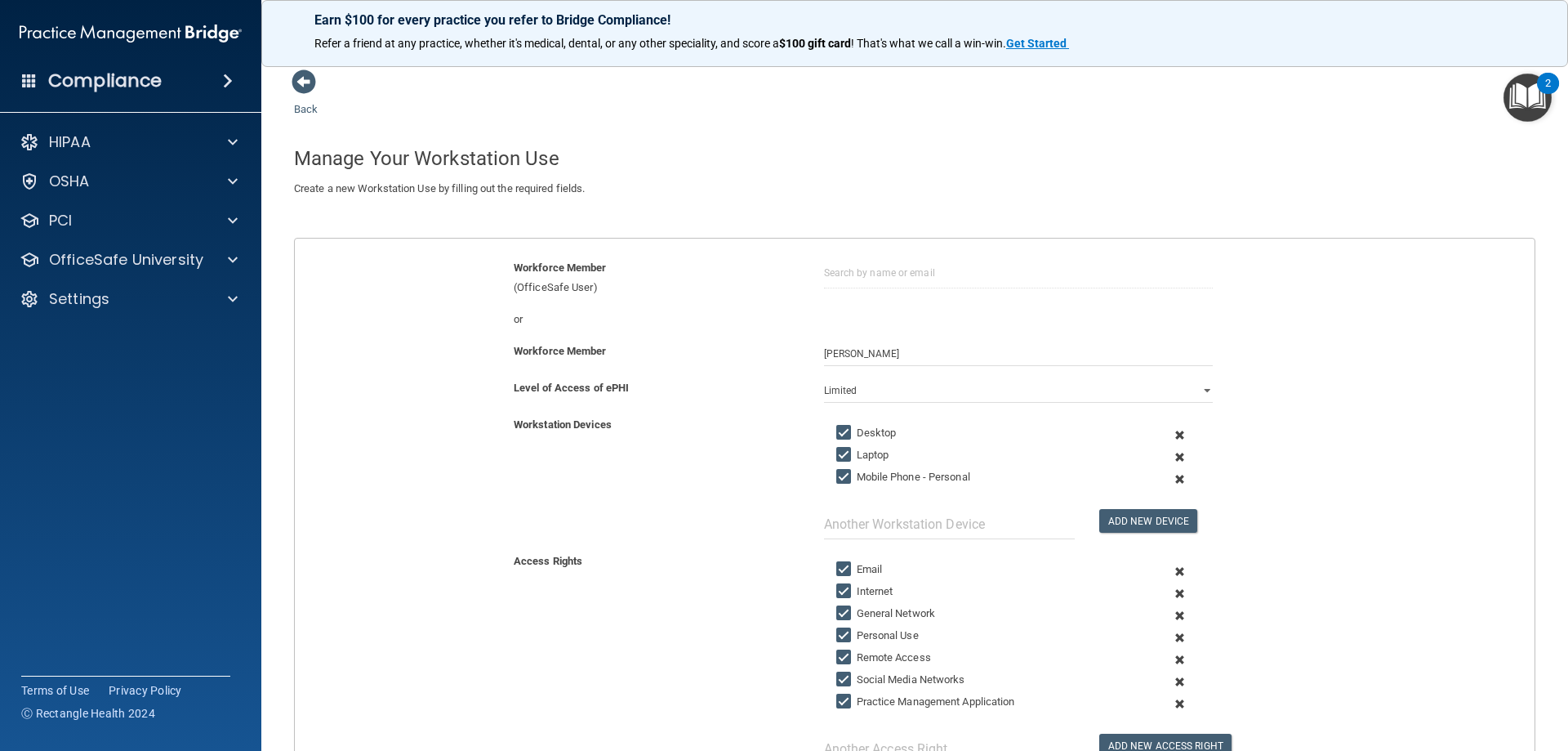
click at [839, 449] on input "Laptop" at bounding box center [846, 455] width 19 height 13
click at [827, 453] on div "Laptop" at bounding box center [985, 454] width 324 height 20
click at [836, 453] on input "Laptop" at bounding box center [846, 455] width 19 height 13
checkbox input "true"
click at [862, 526] on input "text" at bounding box center [949, 524] width 251 height 30
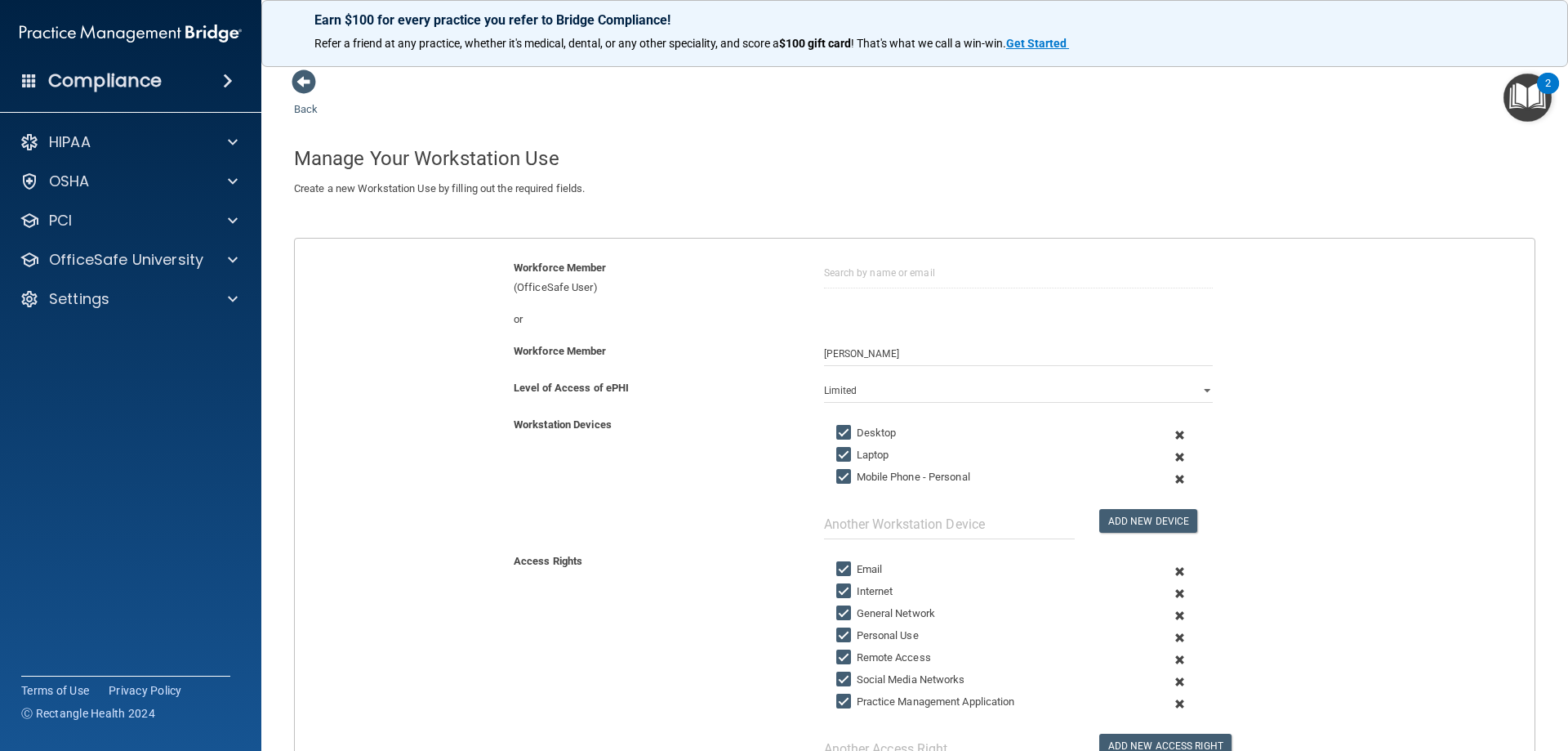
click at [769, 510] on div "Workstation Devices Desktop Laptop Mobile Phone - Personal Add New Device" at bounding box center [914, 477] width 1264 height 125
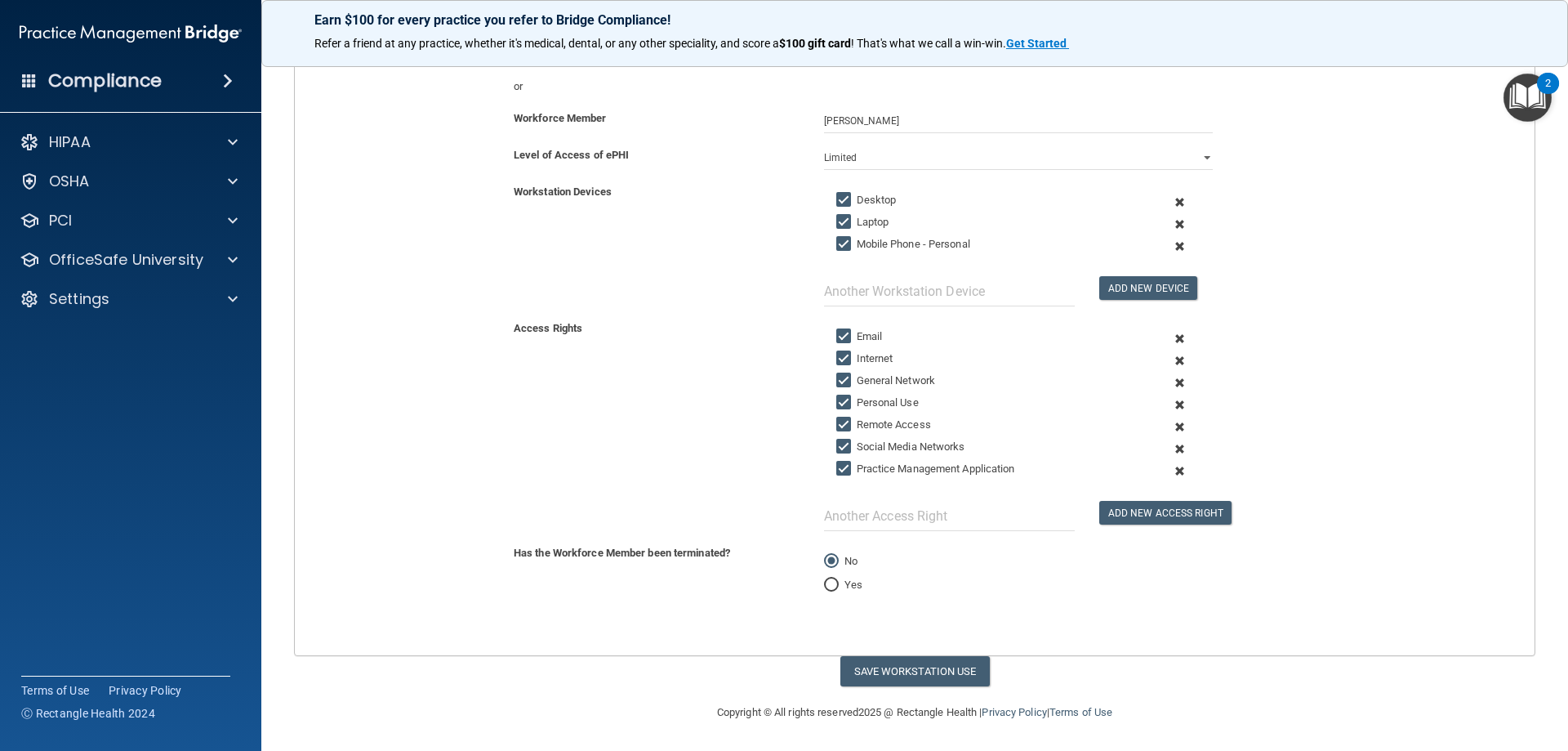
scroll to position [234, 0]
click at [930, 673] on button "Save Workstation Use" at bounding box center [914, 670] width 149 height 30
select select "? string:Full ?"
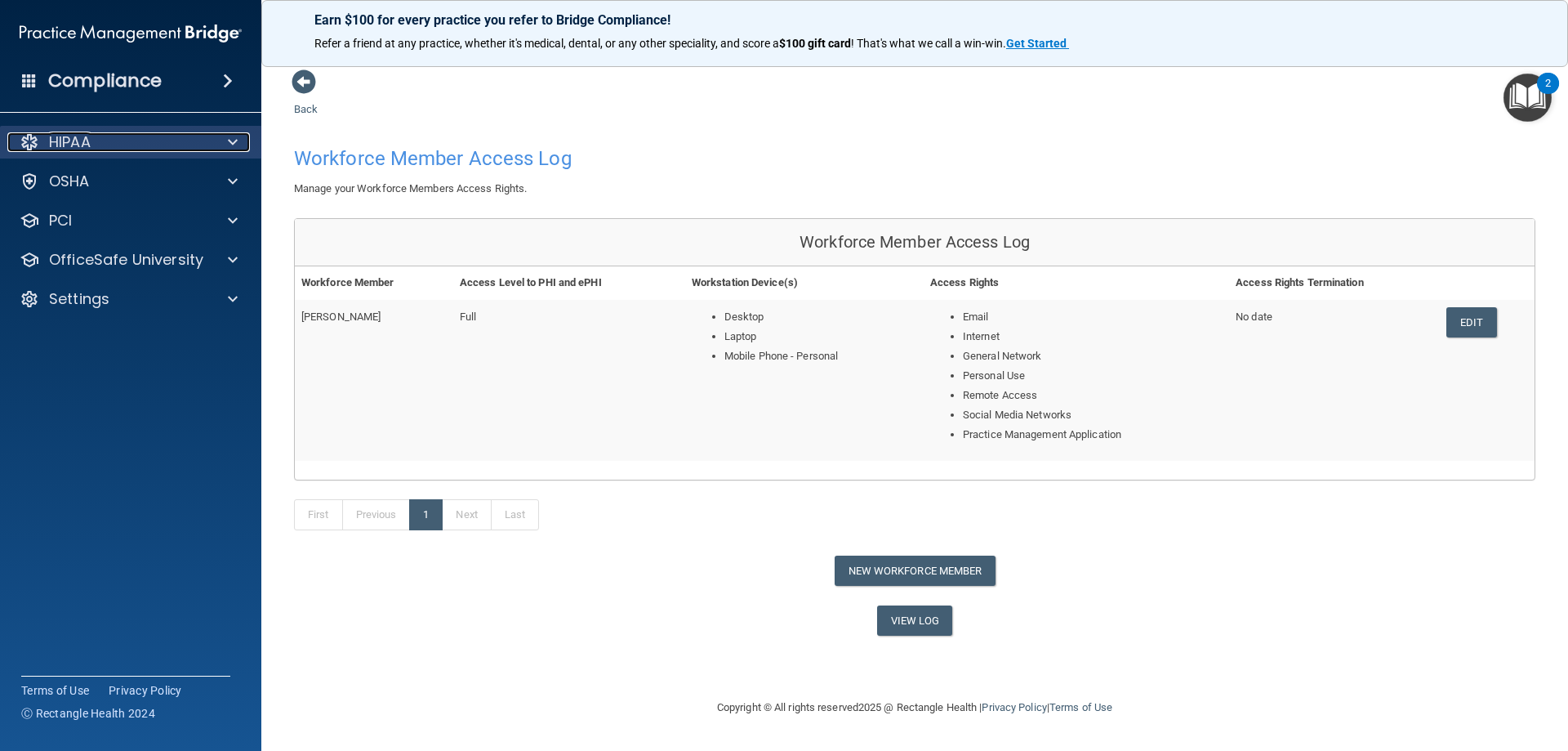
click at [102, 140] on div "HIPAA" at bounding box center [108, 142] width 202 height 20
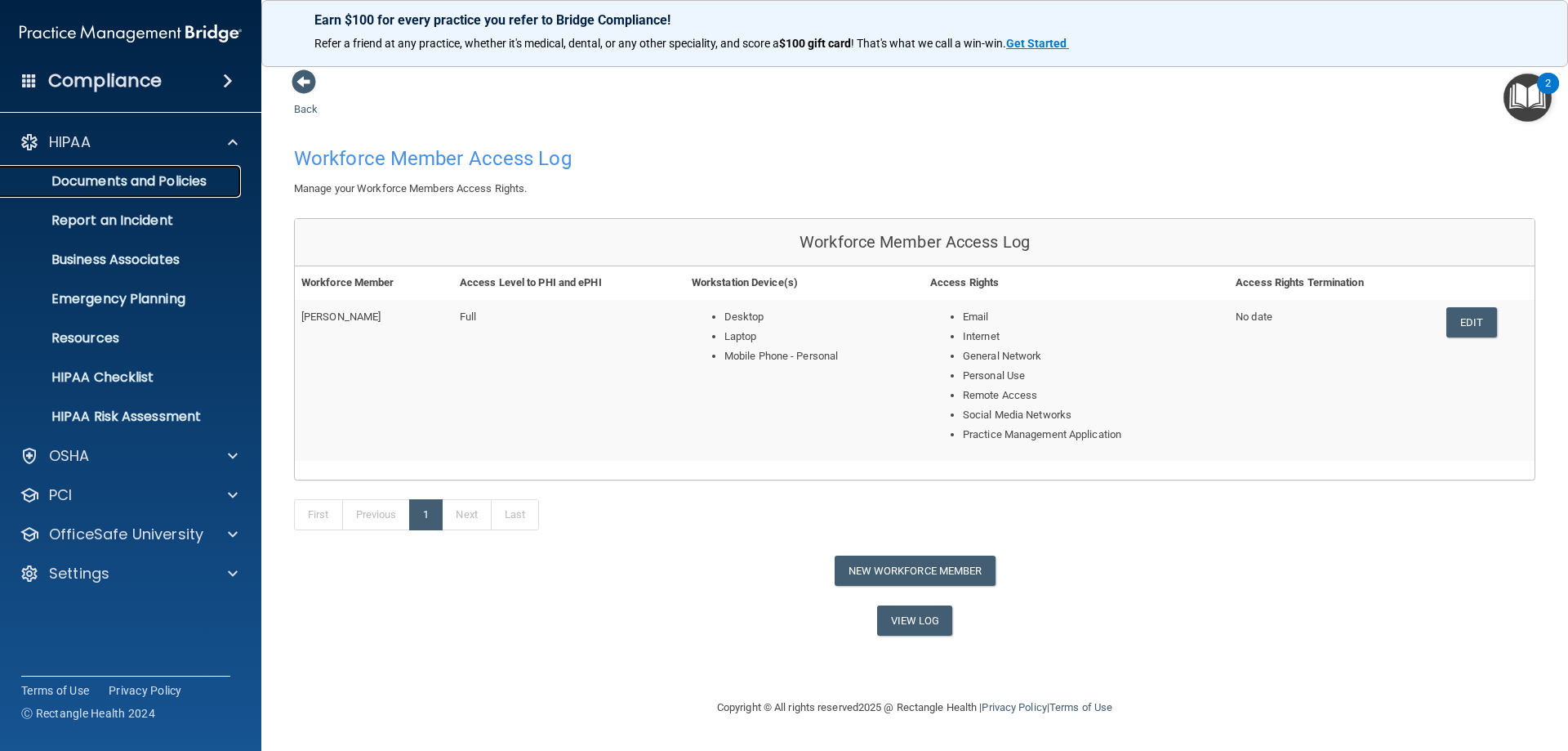
click at [162, 178] on p "Documents and Policies" at bounding box center [122, 181] width 223 height 16
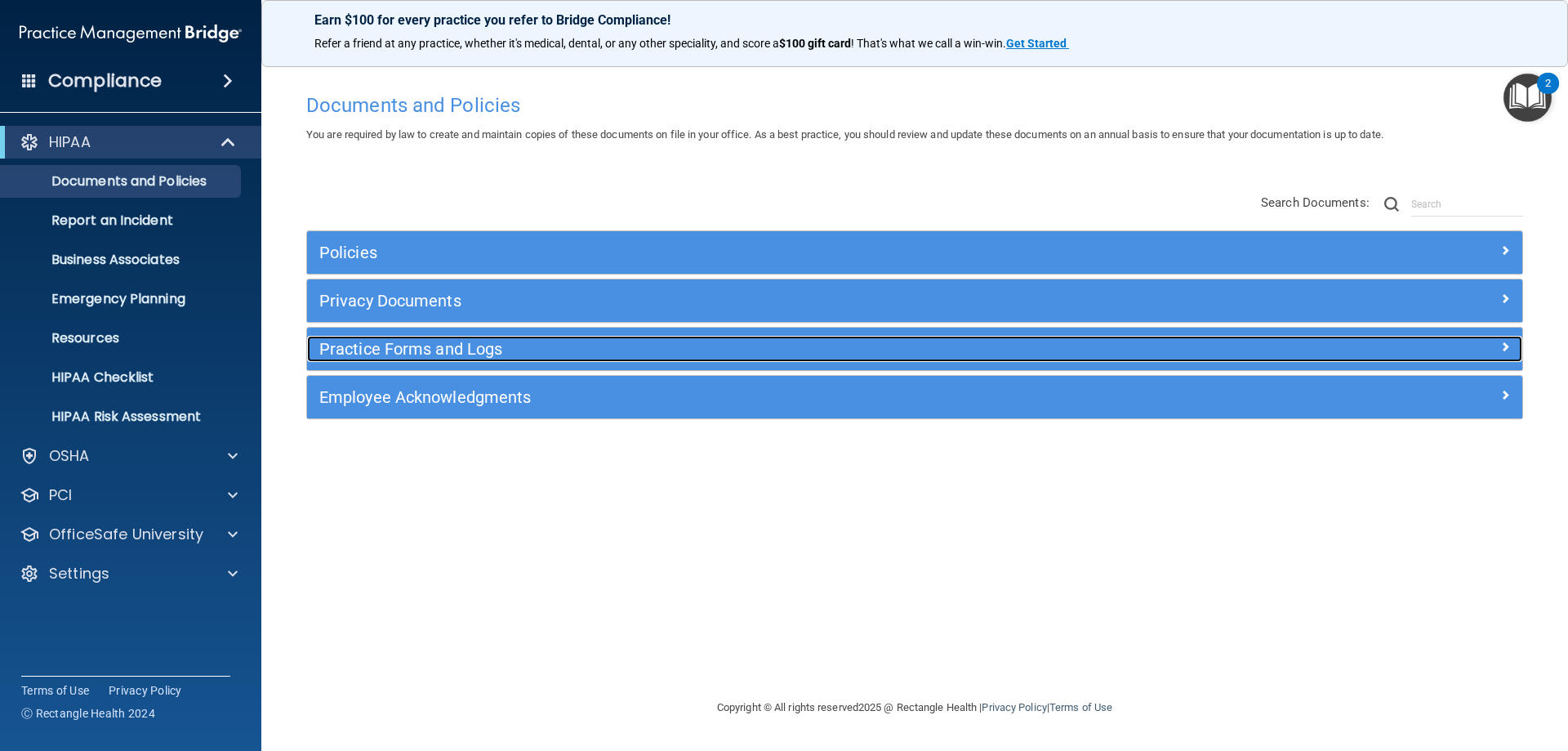
click at [513, 345] on h5 "Practice Forms and Logs" at bounding box center [762, 348] width 887 height 18
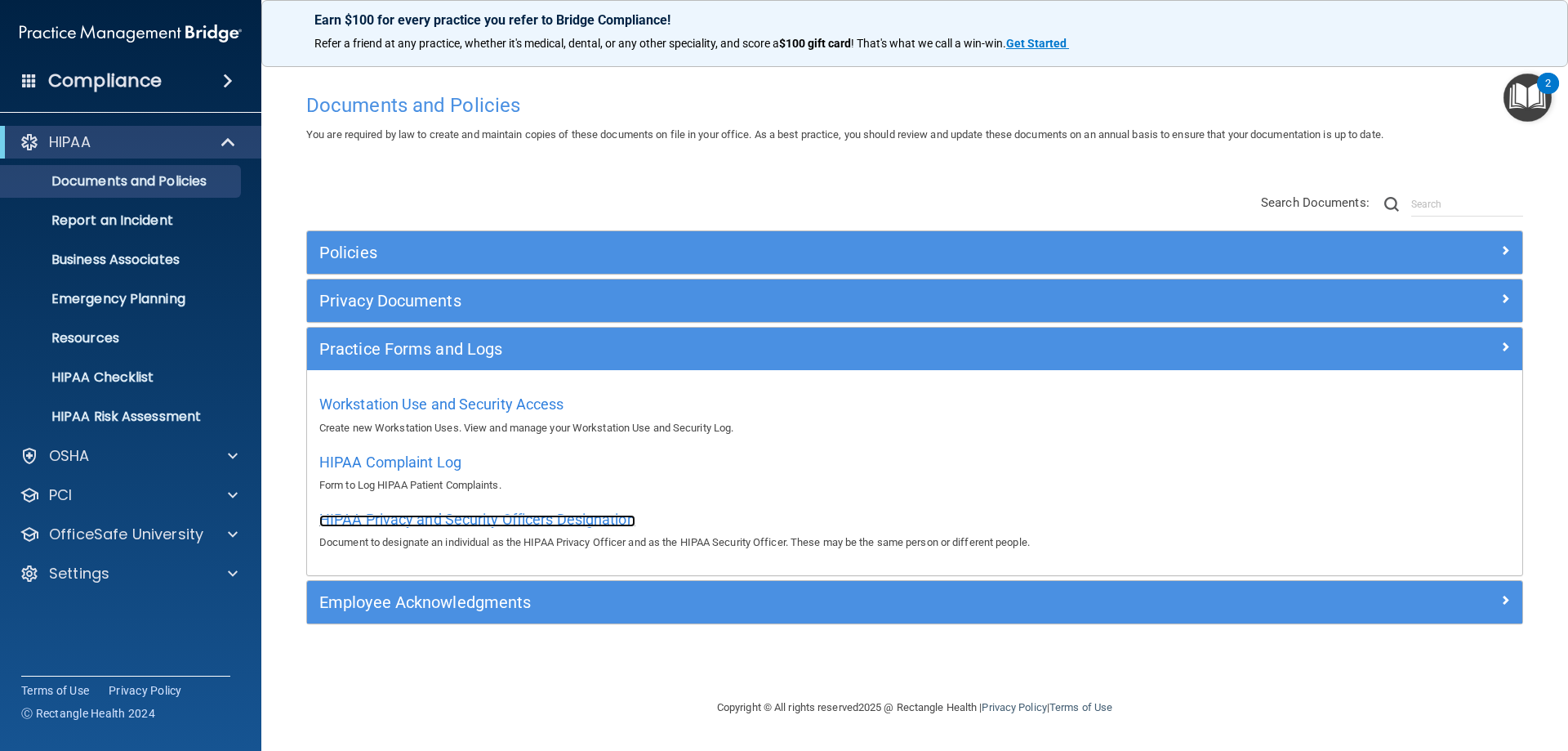
click at [458, 523] on span "HIPAA Privacy and Security Officers Designation" at bounding box center [477, 519] width 316 height 17
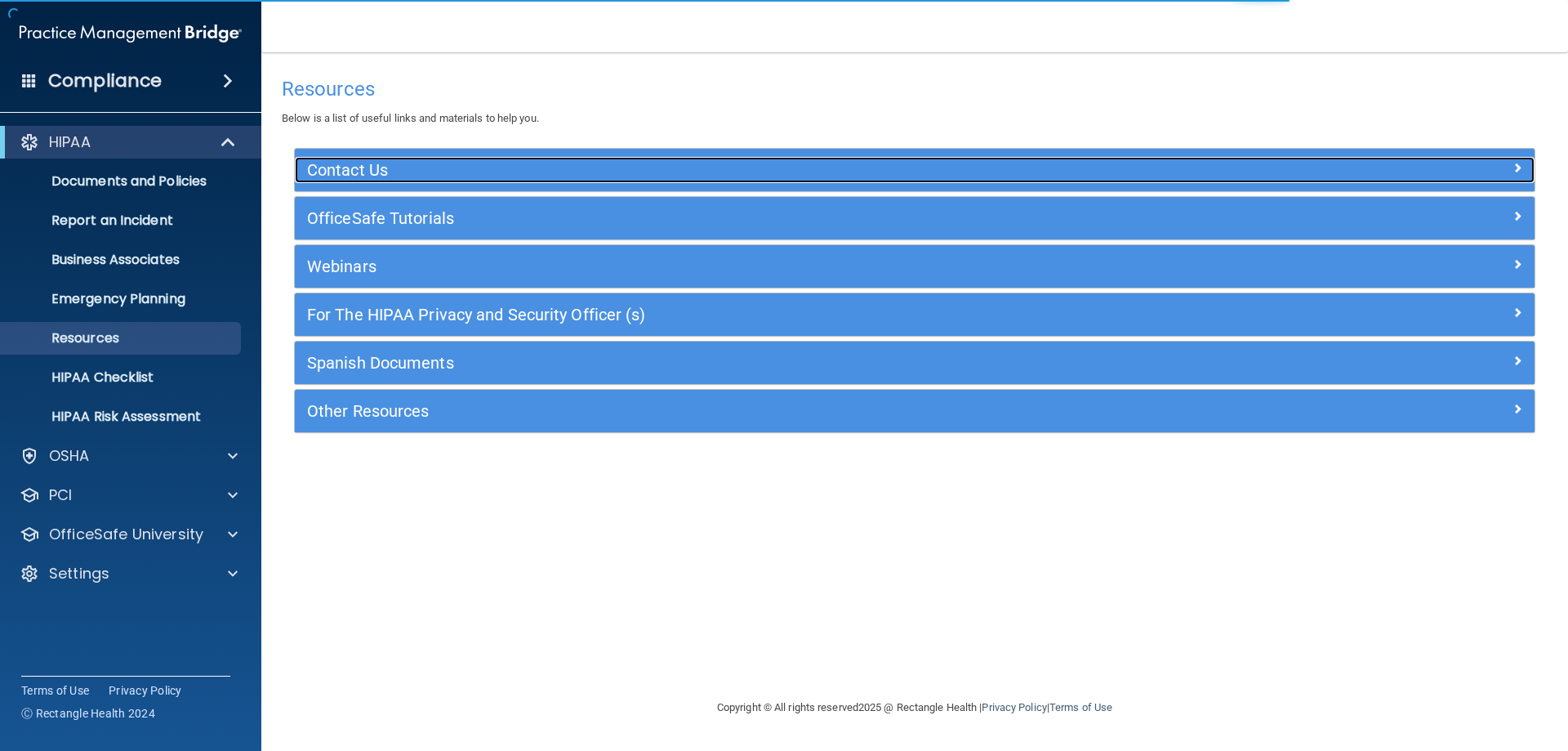
click at [475, 177] on h5 "Contact Us" at bounding box center [759, 169] width 906 height 18
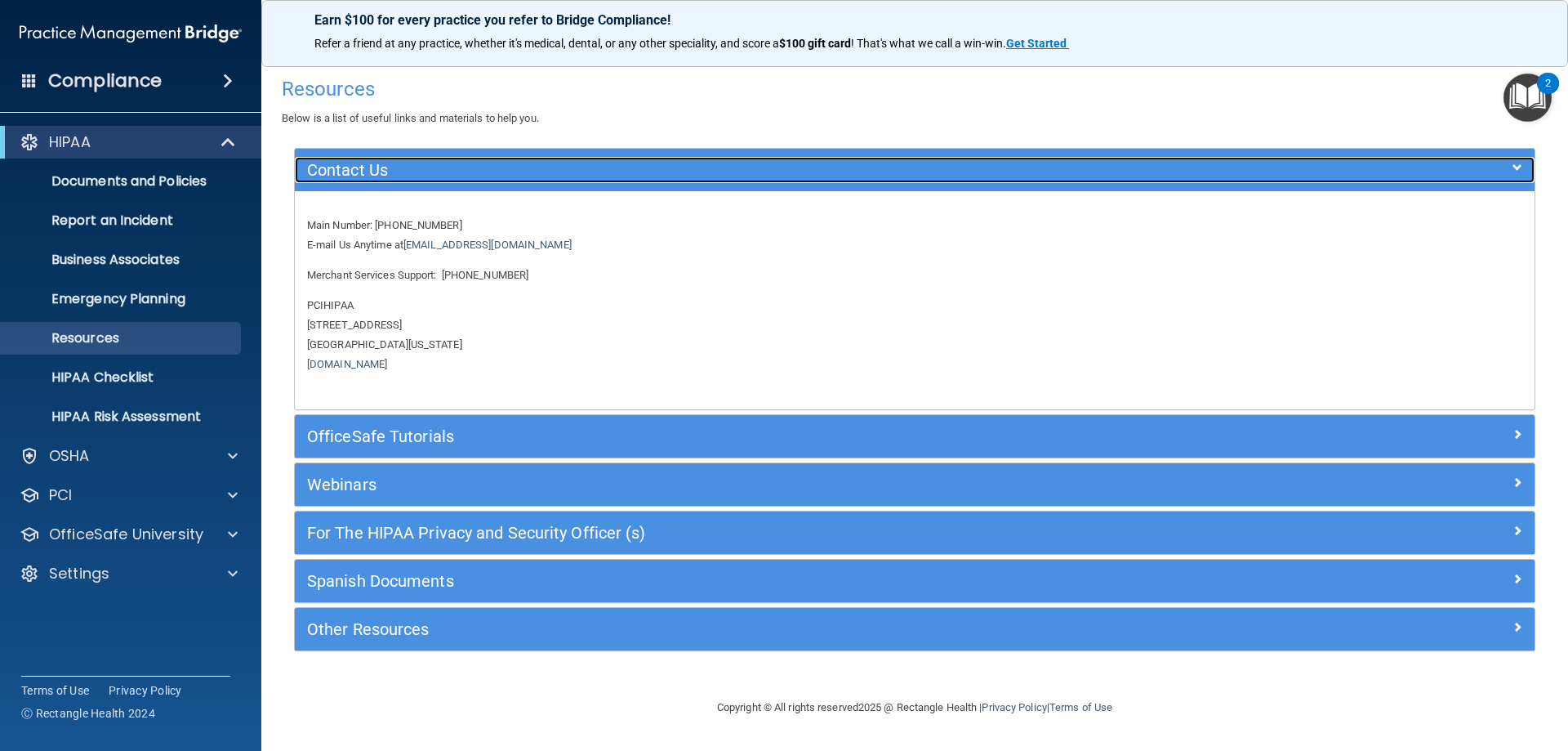
click at [518, 175] on h5 "Contact Us" at bounding box center [759, 169] width 906 height 18
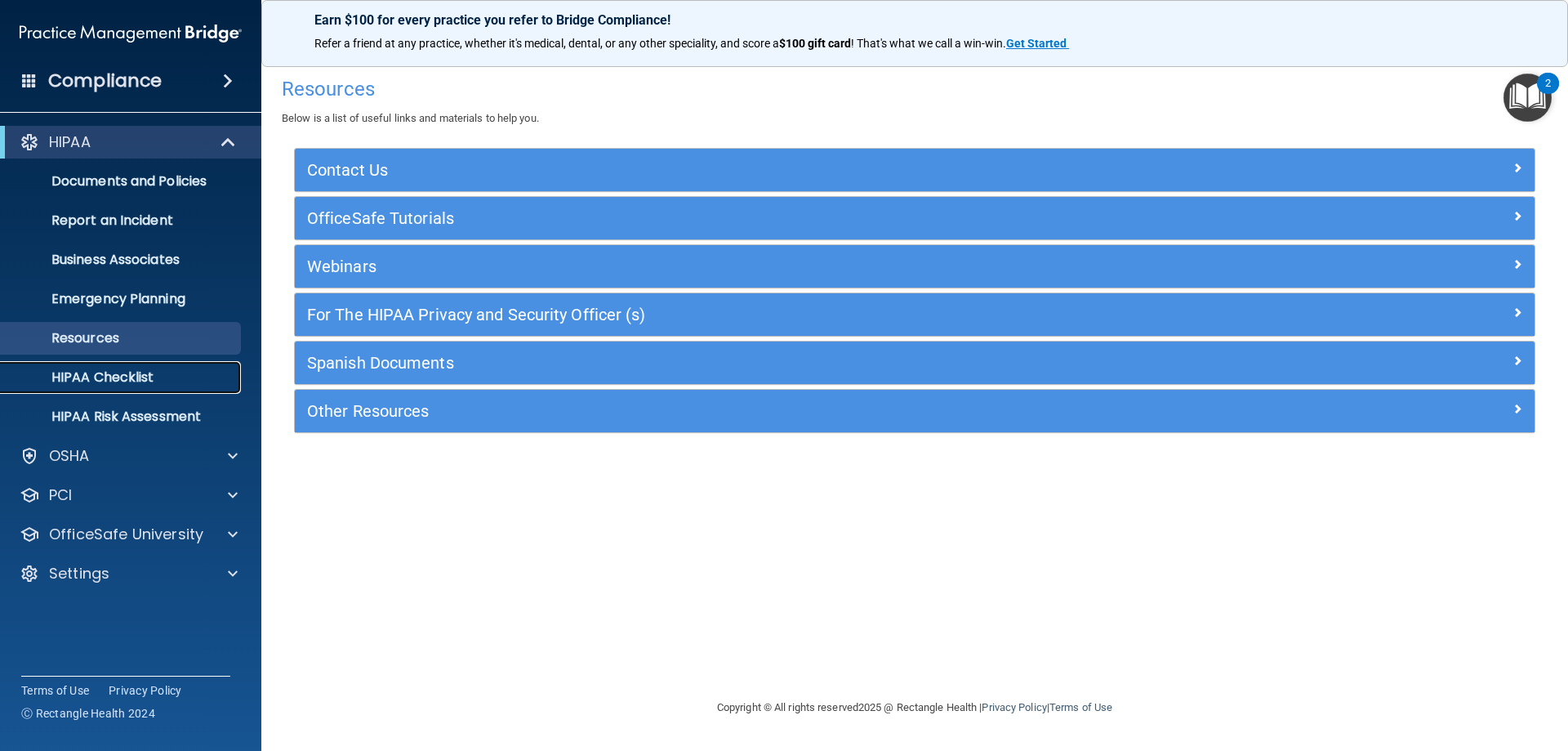
click at [177, 375] on p "HIPAA Checklist" at bounding box center [122, 376] width 223 height 16
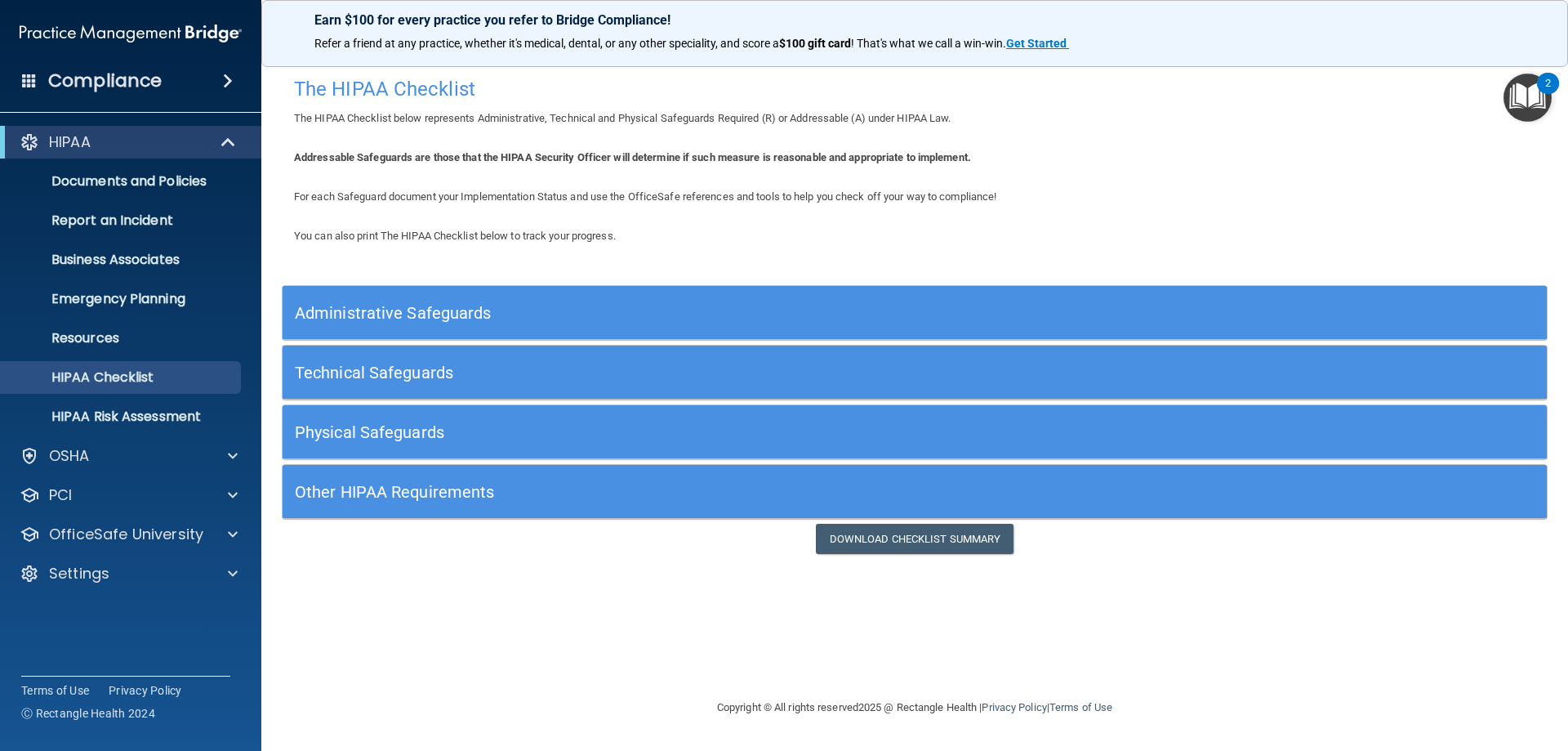
click at [848, 385] on div "Technical Safeguards" at bounding box center [756, 372] width 948 height 37
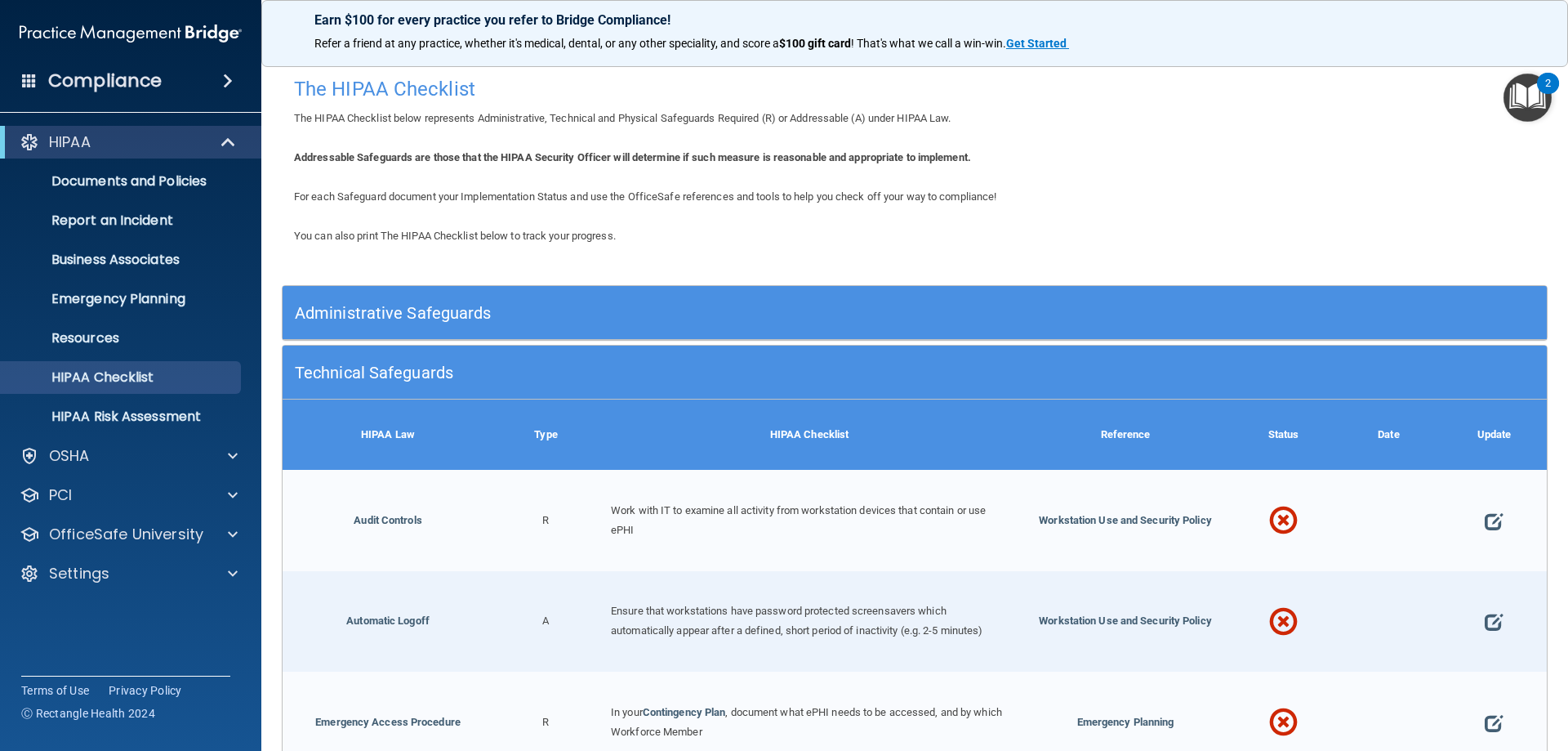
click at [874, 375] on h5 "Technical Safeguards" at bounding box center [756, 372] width 924 height 18
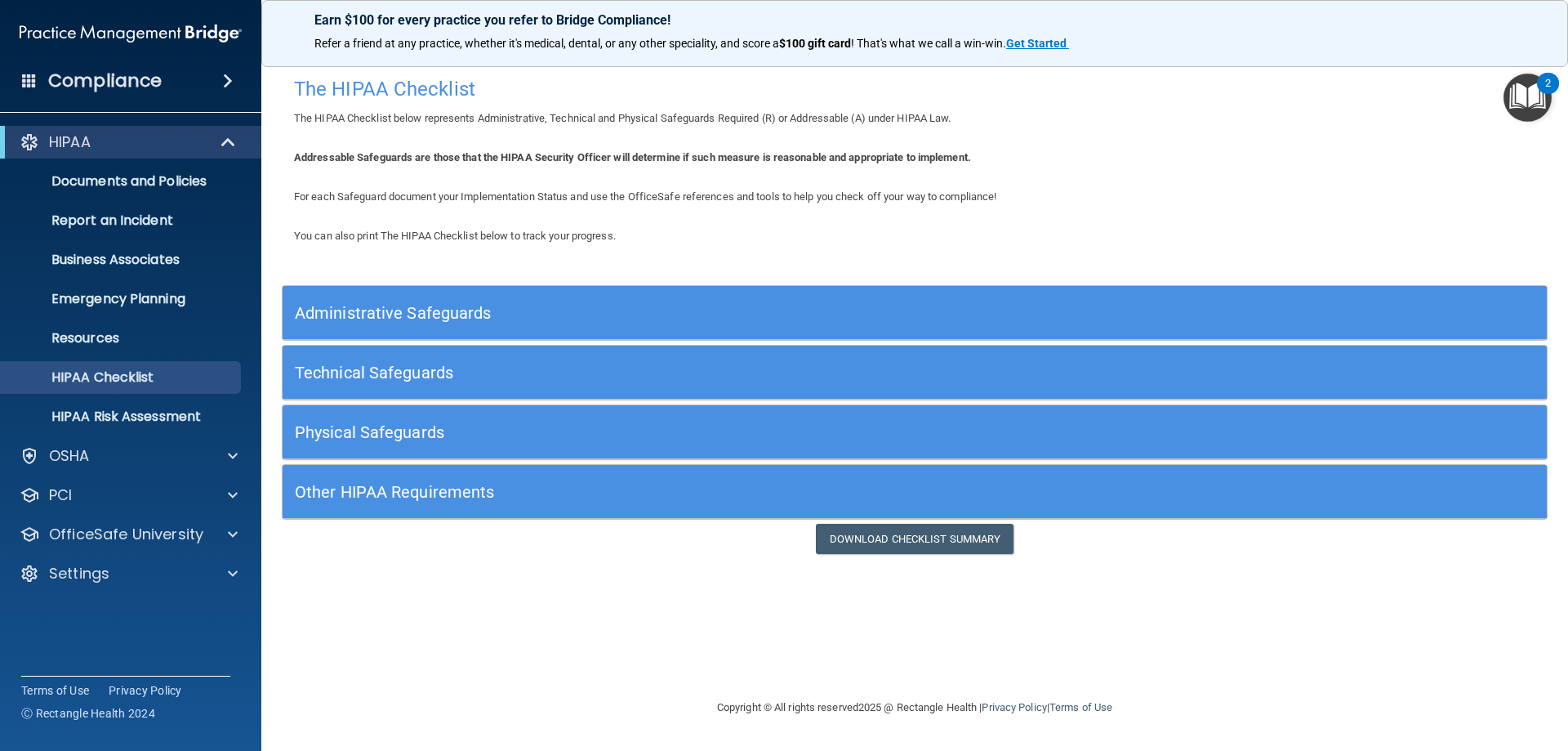
click at [1060, 305] on h5 "Administrative Safeguards" at bounding box center [756, 313] width 924 height 18
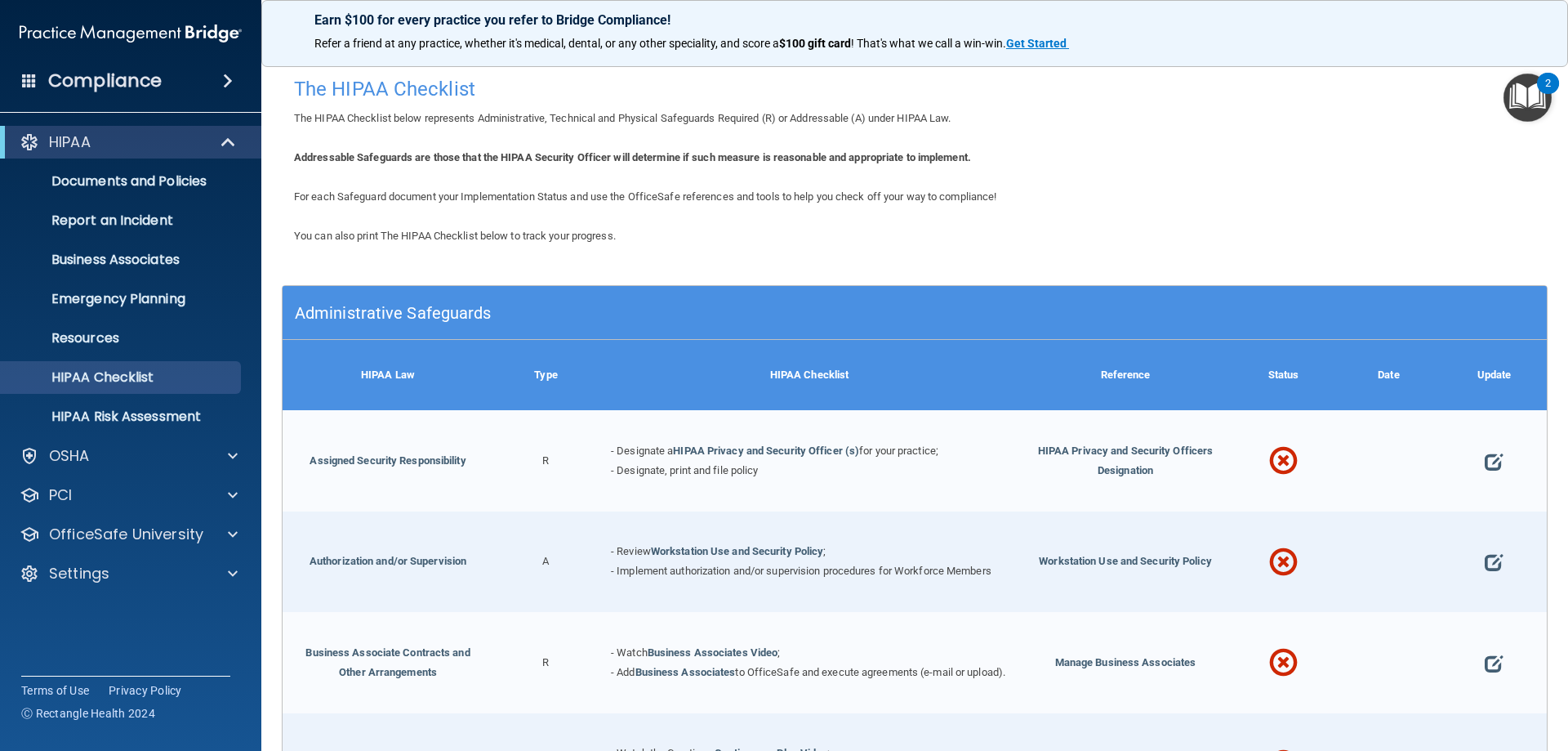
click at [926, 313] on h5 "Administrative Safeguards" at bounding box center [756, 313] width 924 height 18
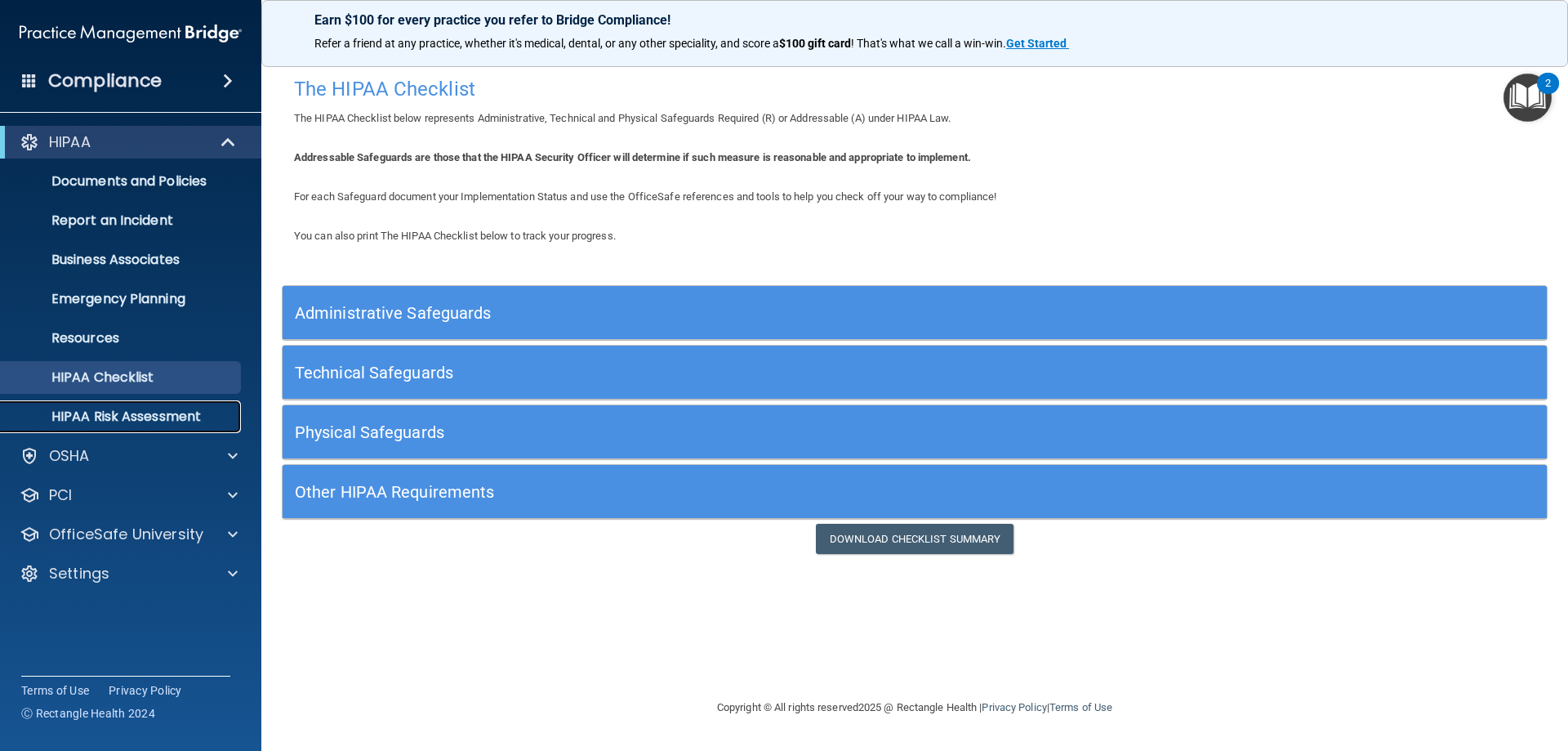
click at [143, 415] on p "HIPAA Risk Assessment" at bounding box center [122, 416] width 223 height 16
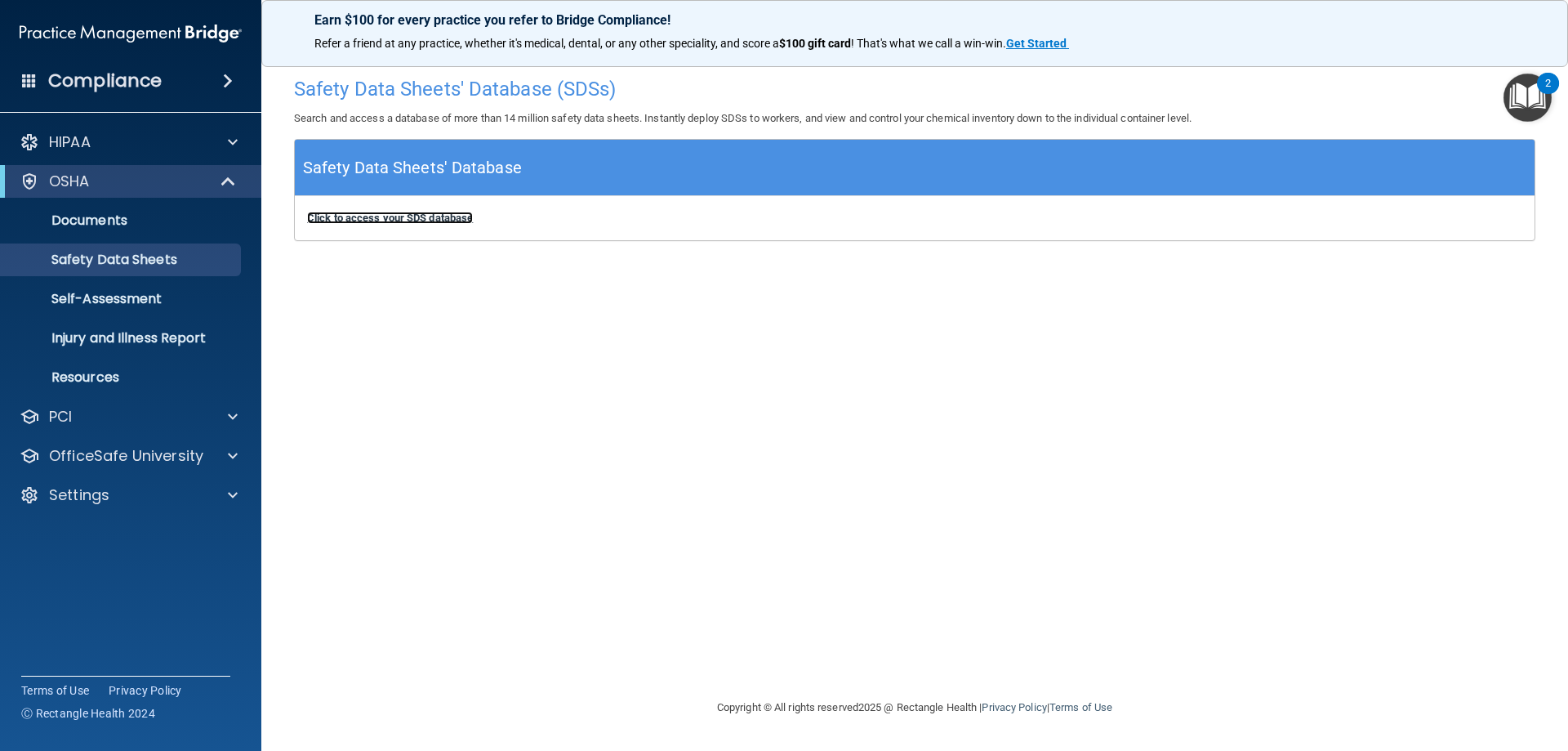
click at [392, 218] on b "Click to access your SDS database" at bounding box center [390, 218] width 165 height 12
click at [172, 298] on p "Self-Assessment" at bounding box center [122, 298] width 223 height 16
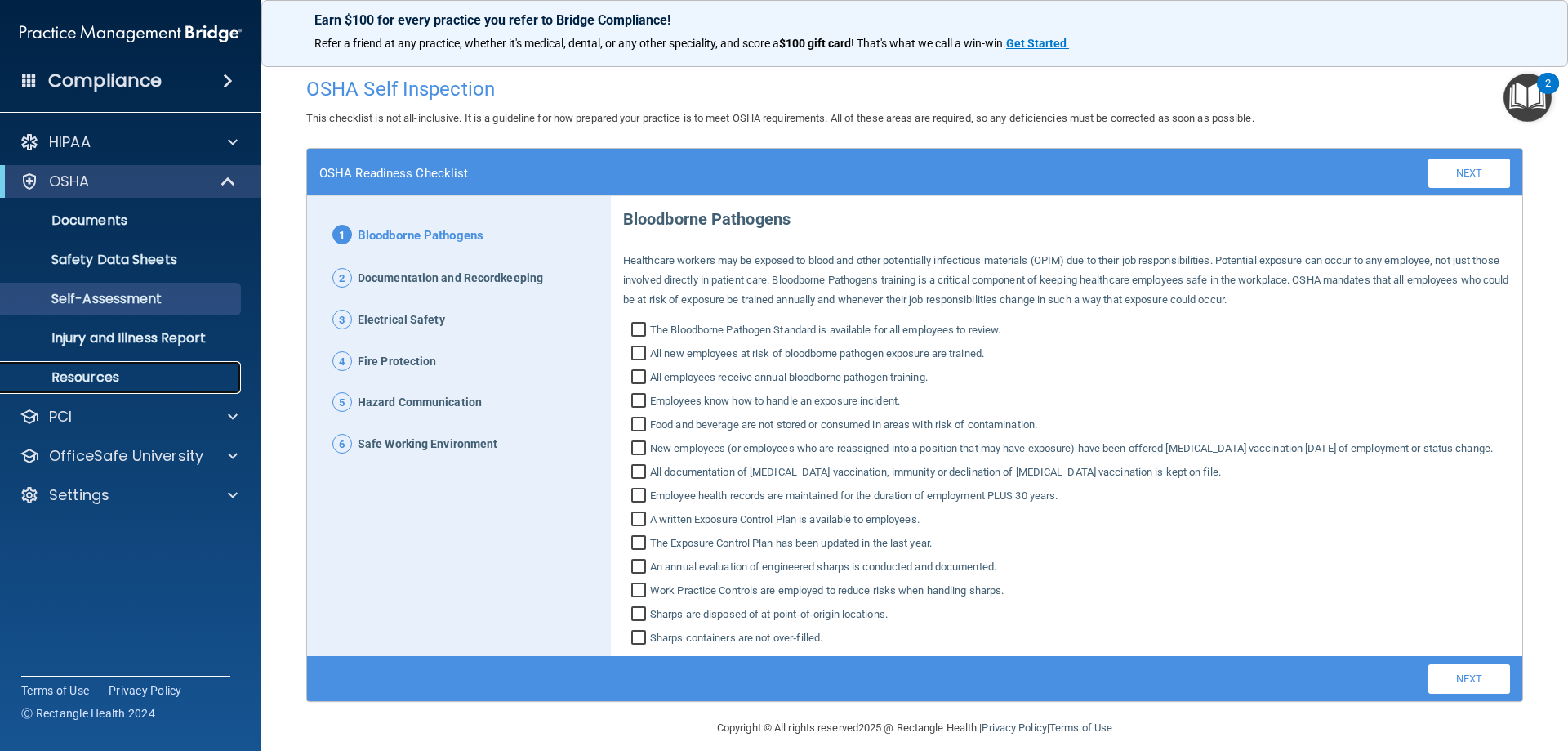
click at [144, 379] on p "Resources" at bounding box center [122, 376] width 223 height 16
click at [107, 372] on p "Resources" at bounding box center [122, 376] width 223 height 16
click at [673, 102] on div "OSHA Self Inspection" at bounding box center [914, 88] width 1241 height 40
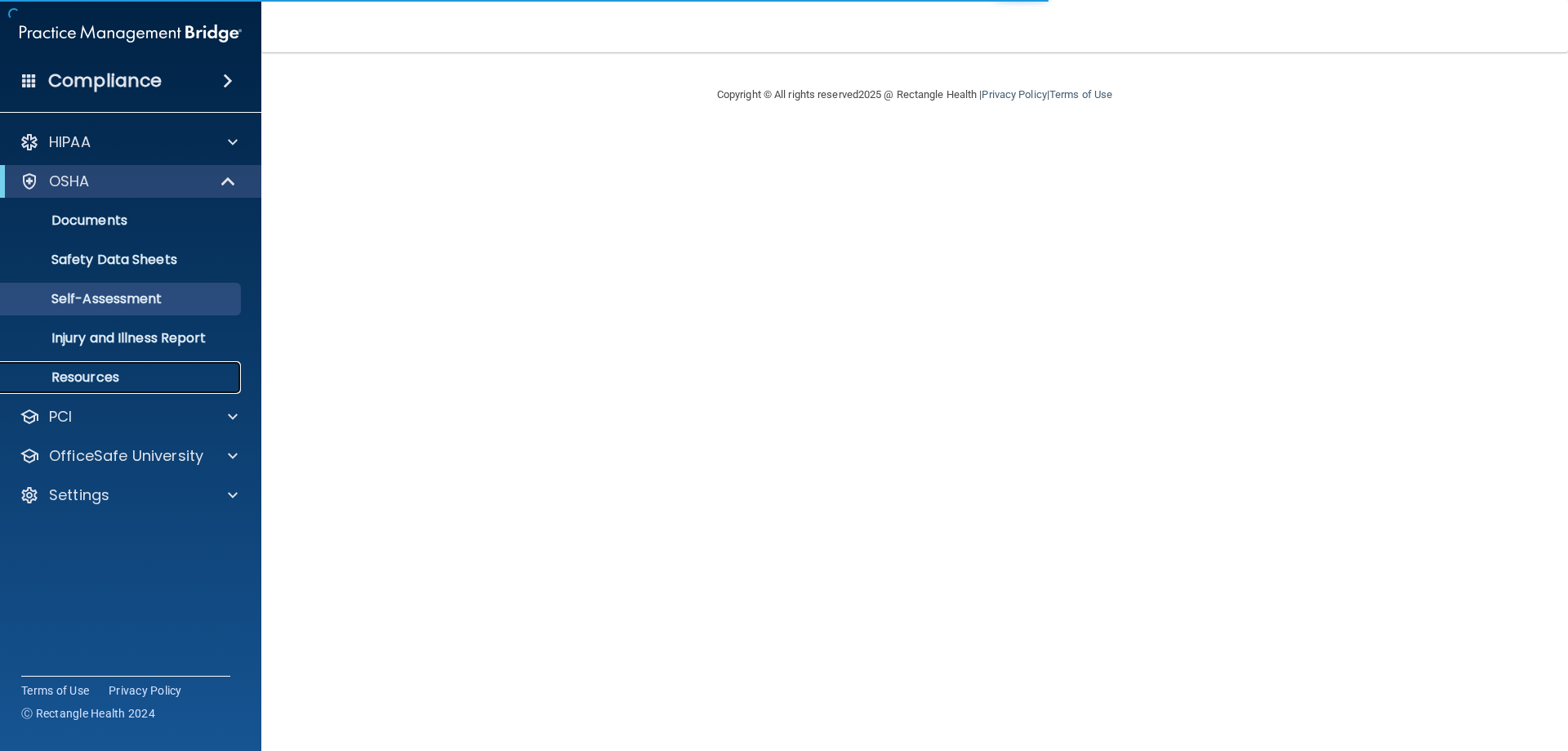
click at [129, 376] on p "Resources" at bounding box center [122, 376] width 223 height 16
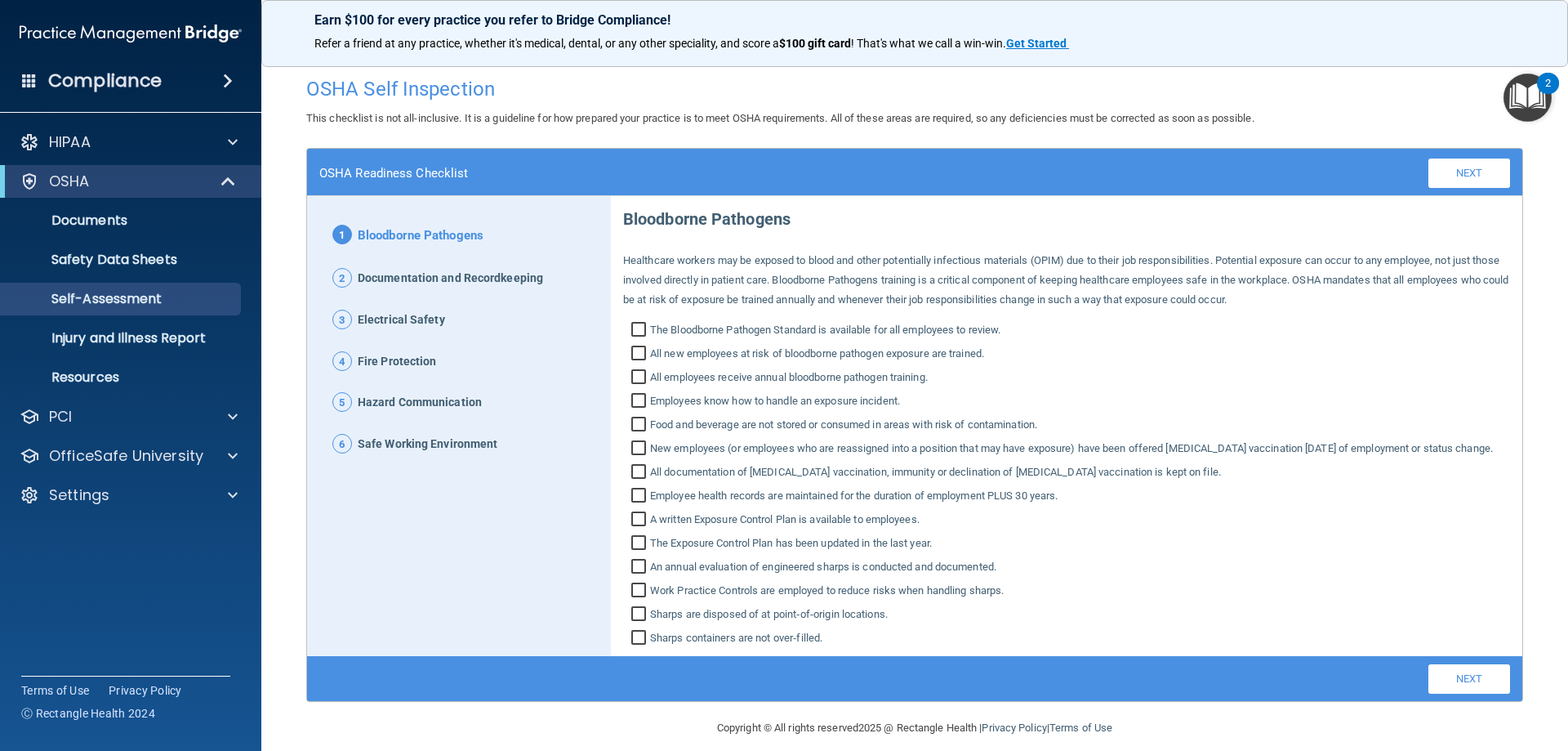
click at [1520, 104] on img "Open Resource Center, 2 new notifications" at bounding box center [1527, 97] width 48 height 48
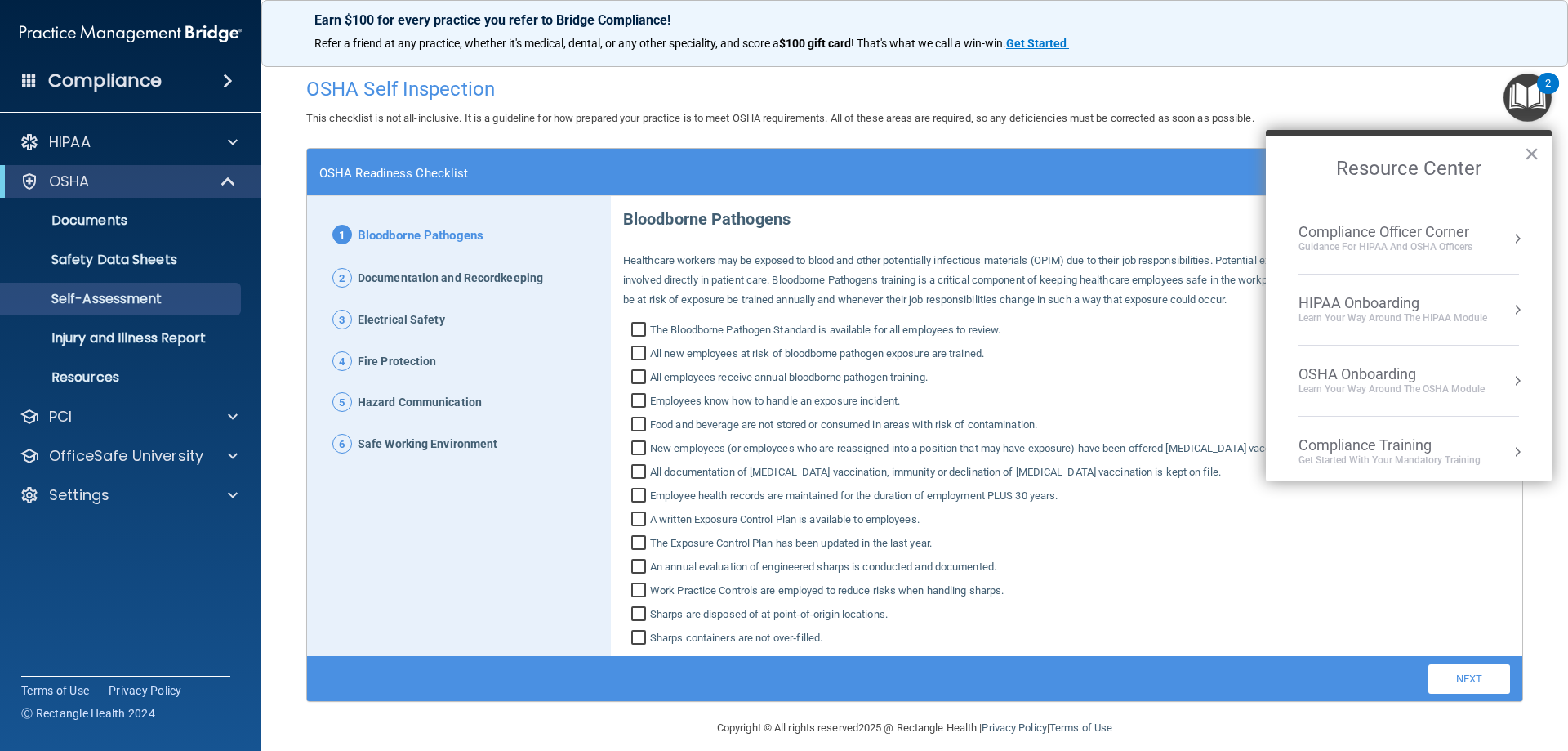
click at [1422, 228] on div "Compliance Officer Corner" at bounding box center [1385, 232] width 174 height 18
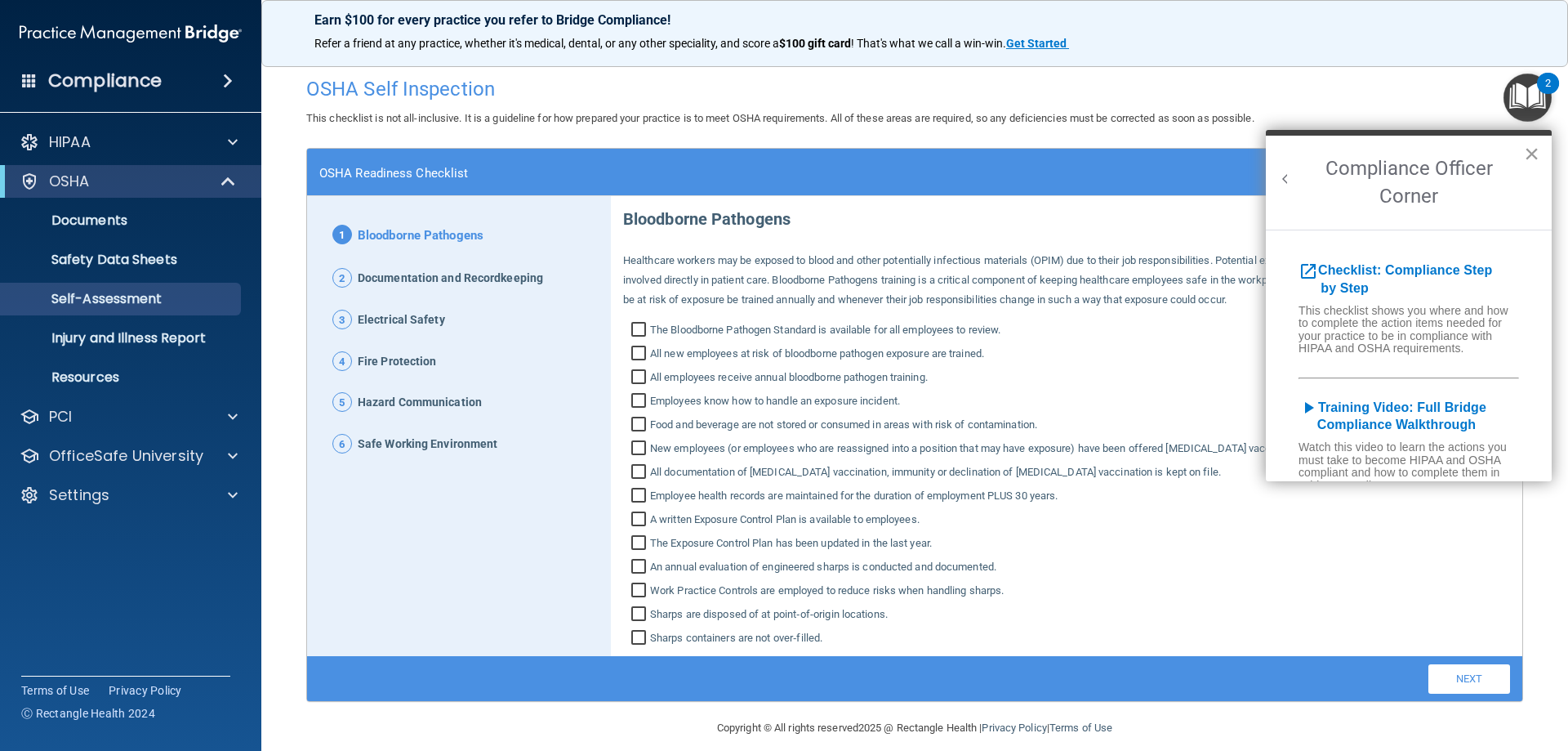
click at [1530, 152] on button "×" at bounding box center [1531, 153] width 15 height 26
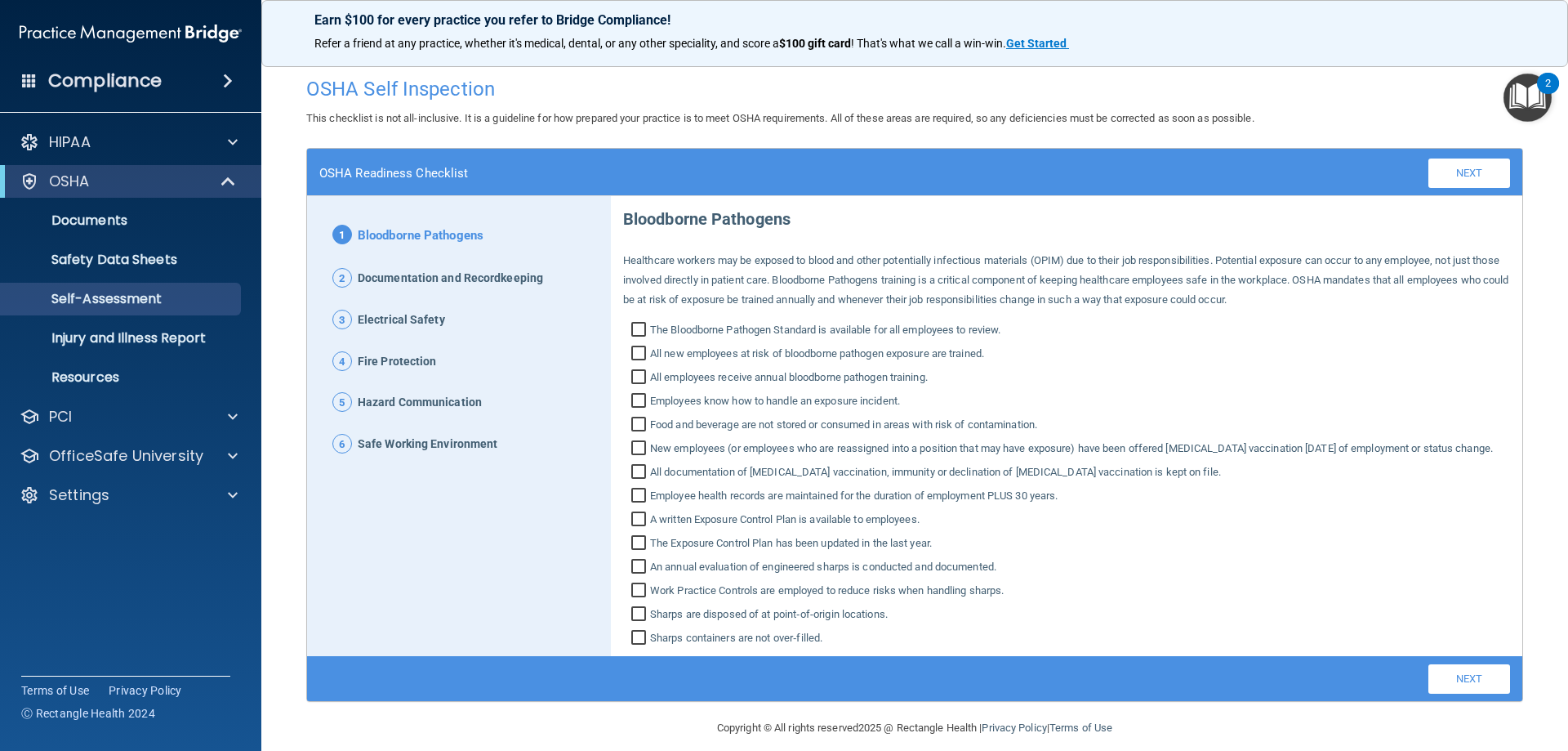
click at [1425, 95] on h4 "OSHA Self Inspection" at bounding box center [914, 88] width 1216 height 21
click at [123, 133] on div "HIPAA" at bounding box center [108, 142] width 202 height 20
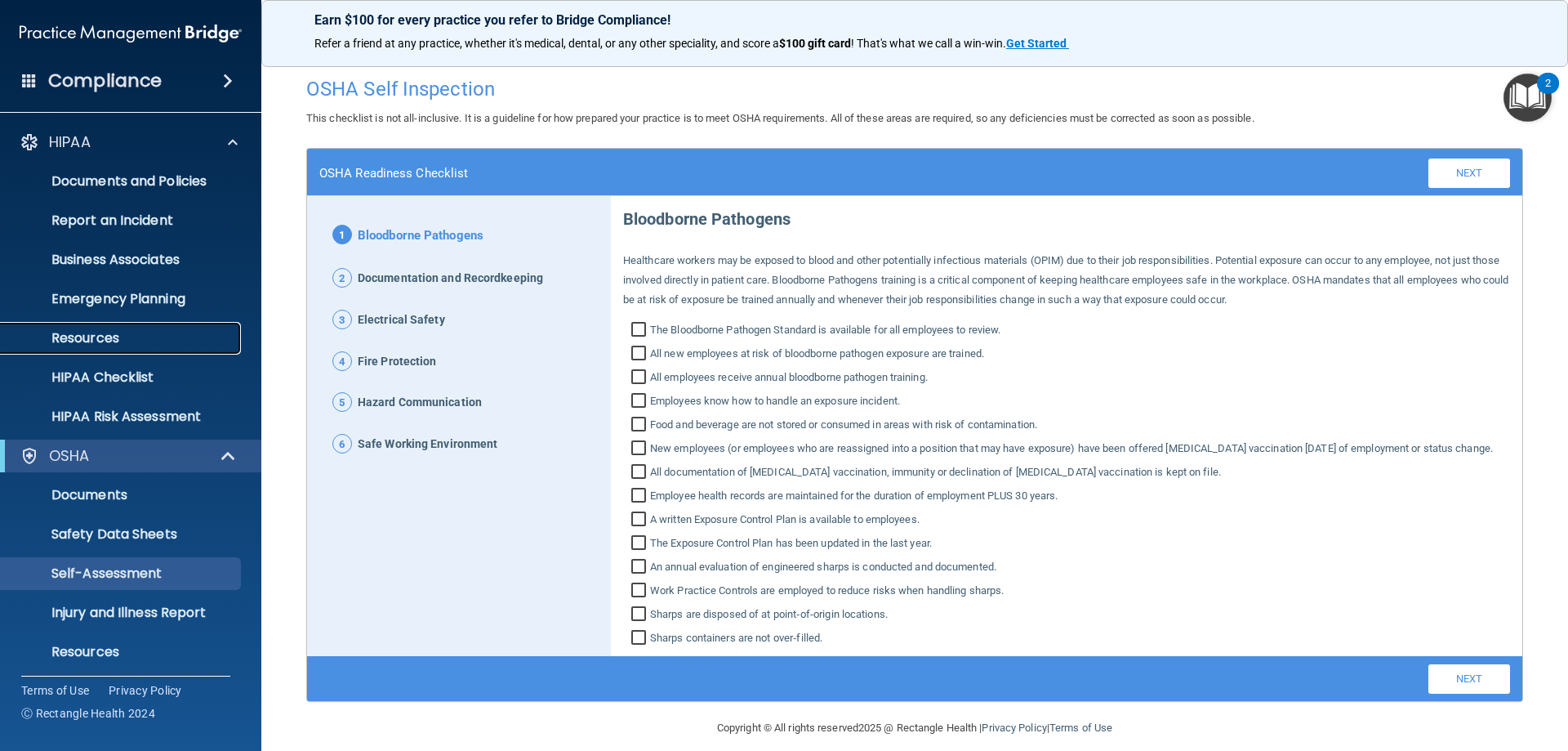
click at [107, 338] on p "Resources" at bounding box center [122, 337] width 223 height 16
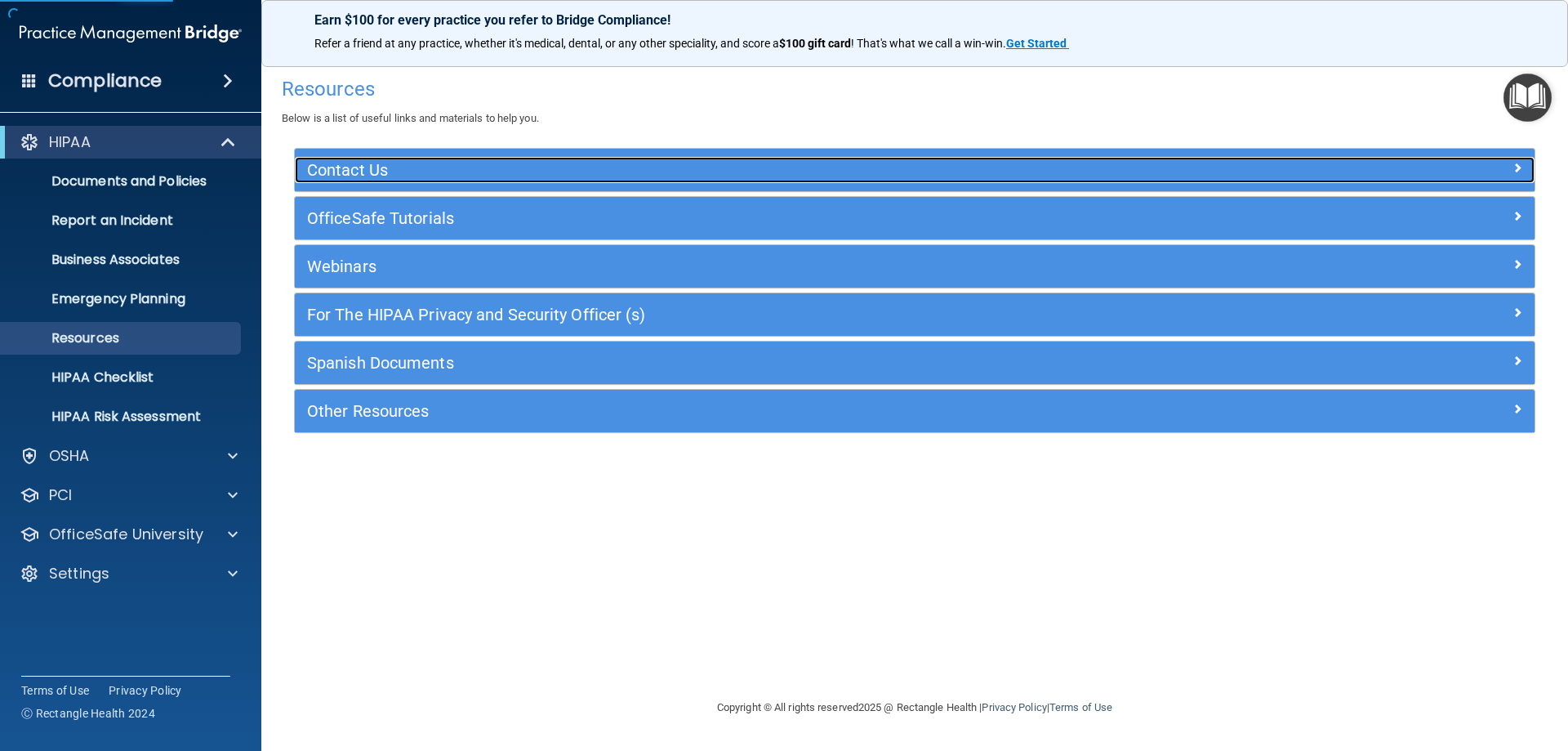
click at [493, 173] on h5 "Contact Us" at bounding box center [759, 169] width 906 height 18
